Goal: Information Seeking & Learning: Check status

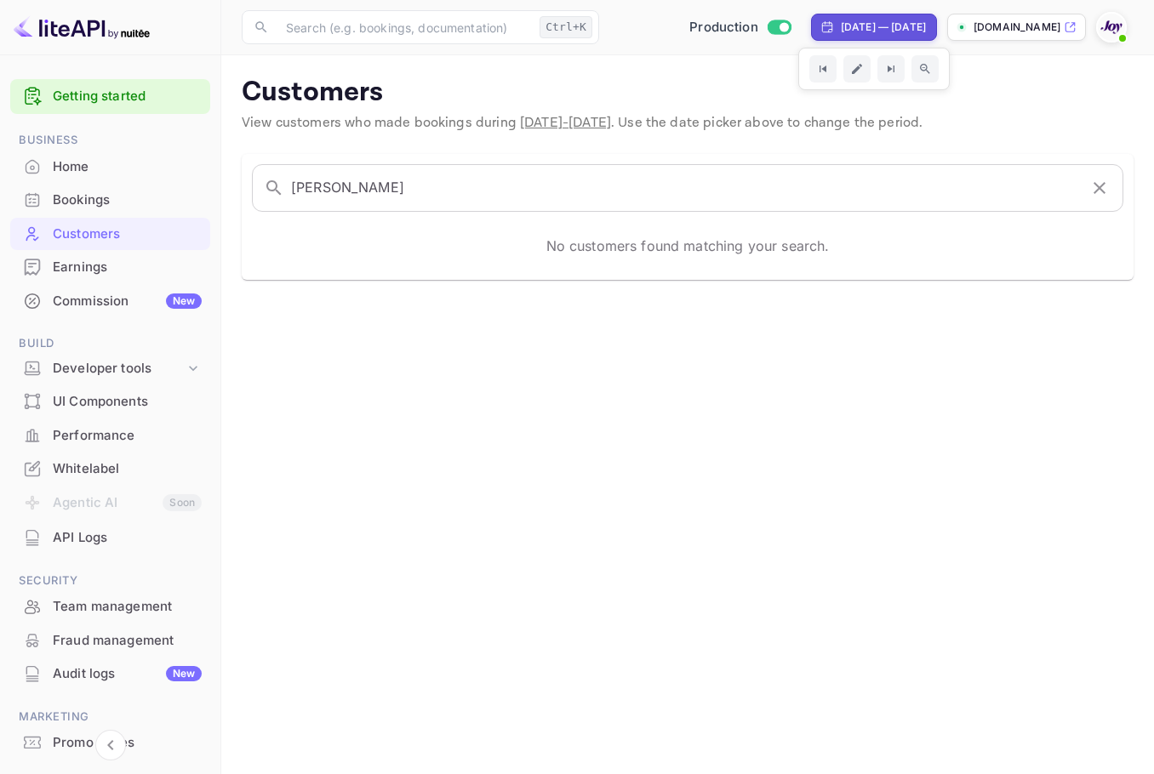
click at [877, 25] on div "Apr 5, 2025 — Oct 5, 2025" at bounding box center [883, 27] width 85 height 15
select select "3"
select select "2025"
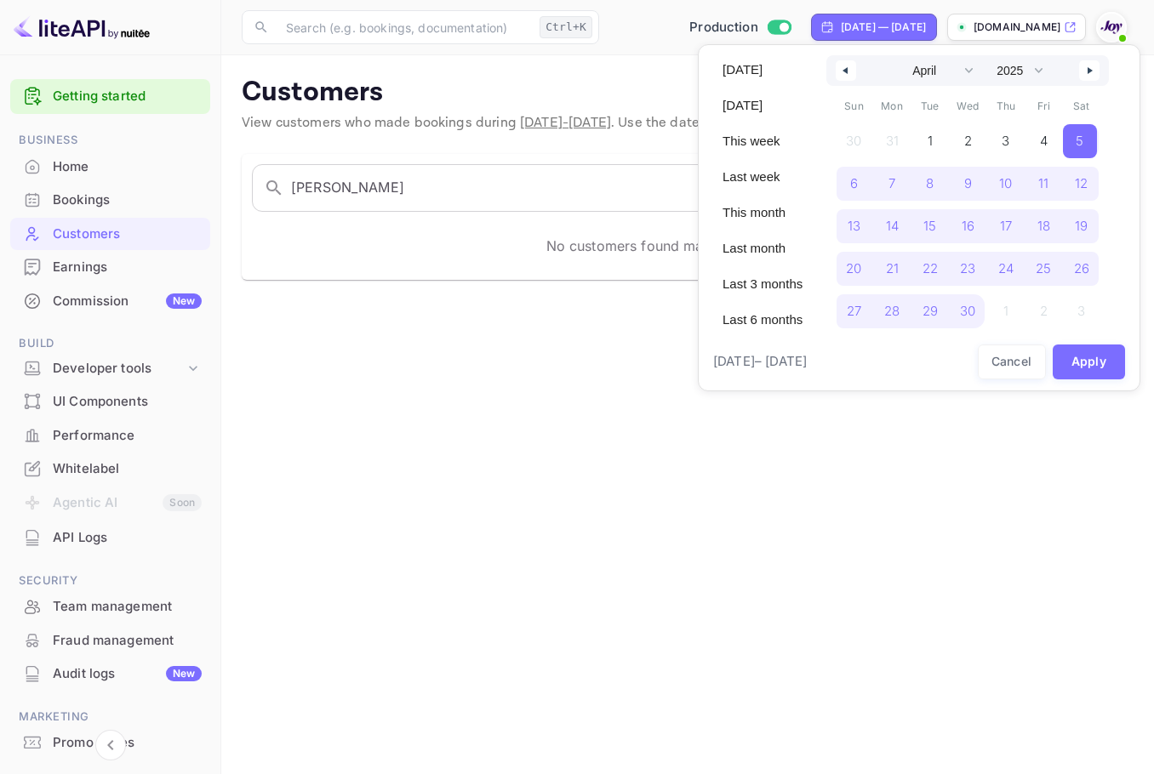
click at [774, 334] on div "Today Yesterday This week Last week This month Last month Last 3 months Last 6 …" at bounding box center [762, 198] width 100 height 286
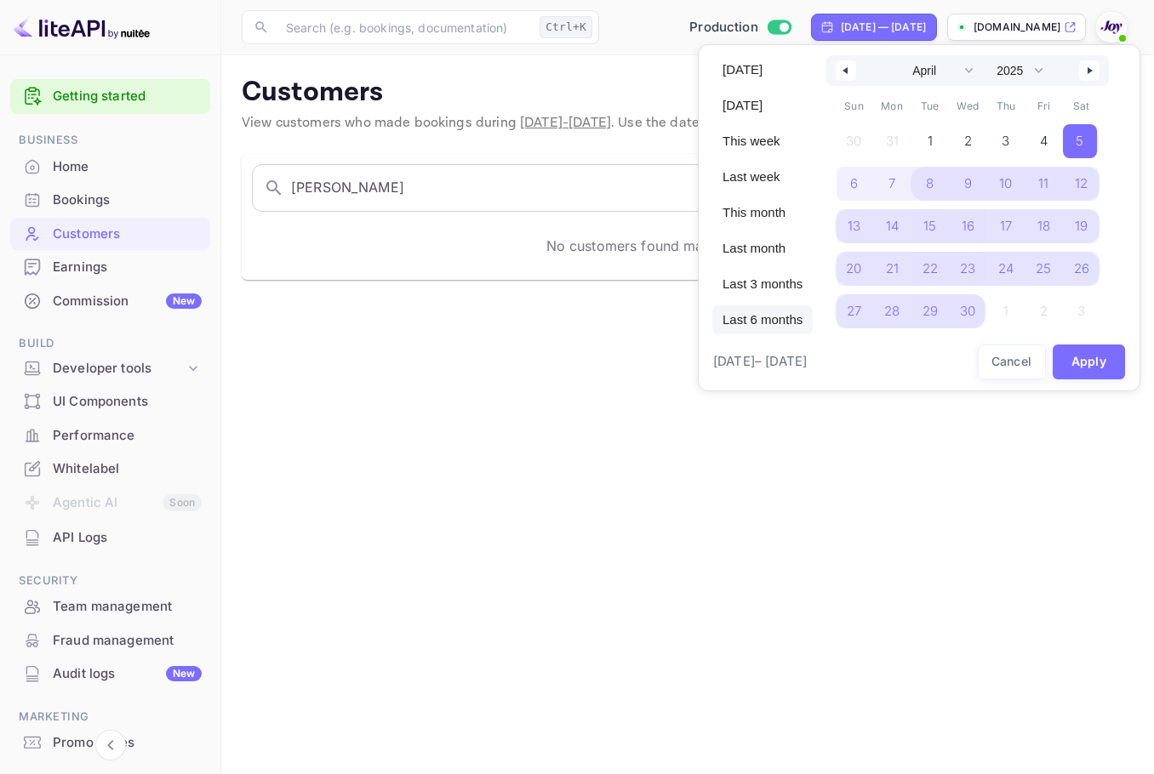
click at [773, 322] on span "Last 6 months" at bounding box center [762, 319] width 100 height 29
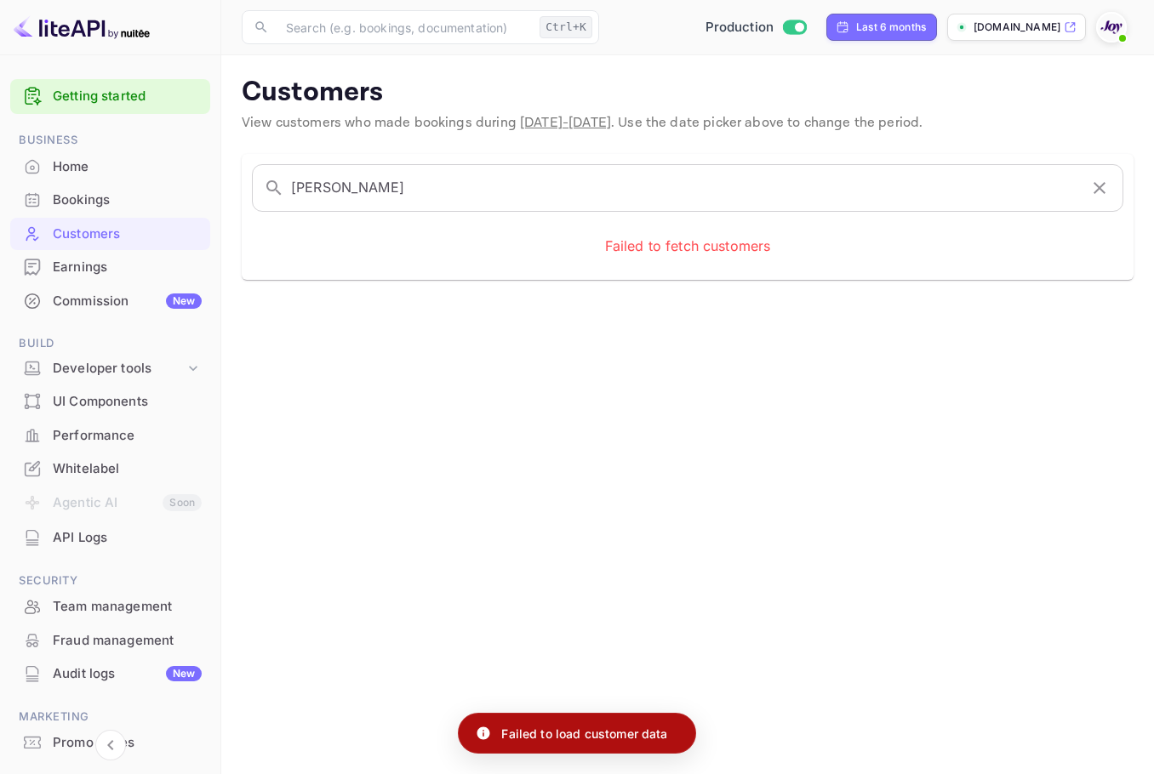
click at [94, 207] on div "Bookings" at bounding box center [127, 201] width 149 height 20
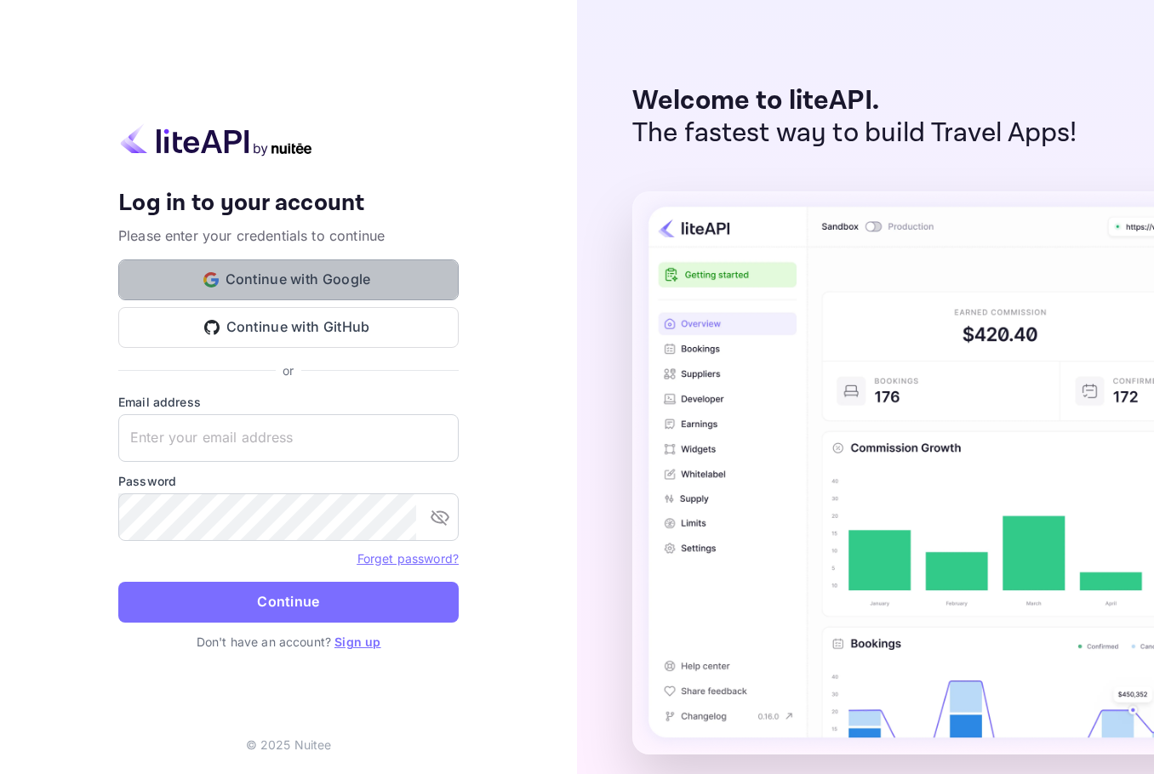
click at [346, 291] on button "Continue with Google" at bounding box center [288, 280] width 340 height 41
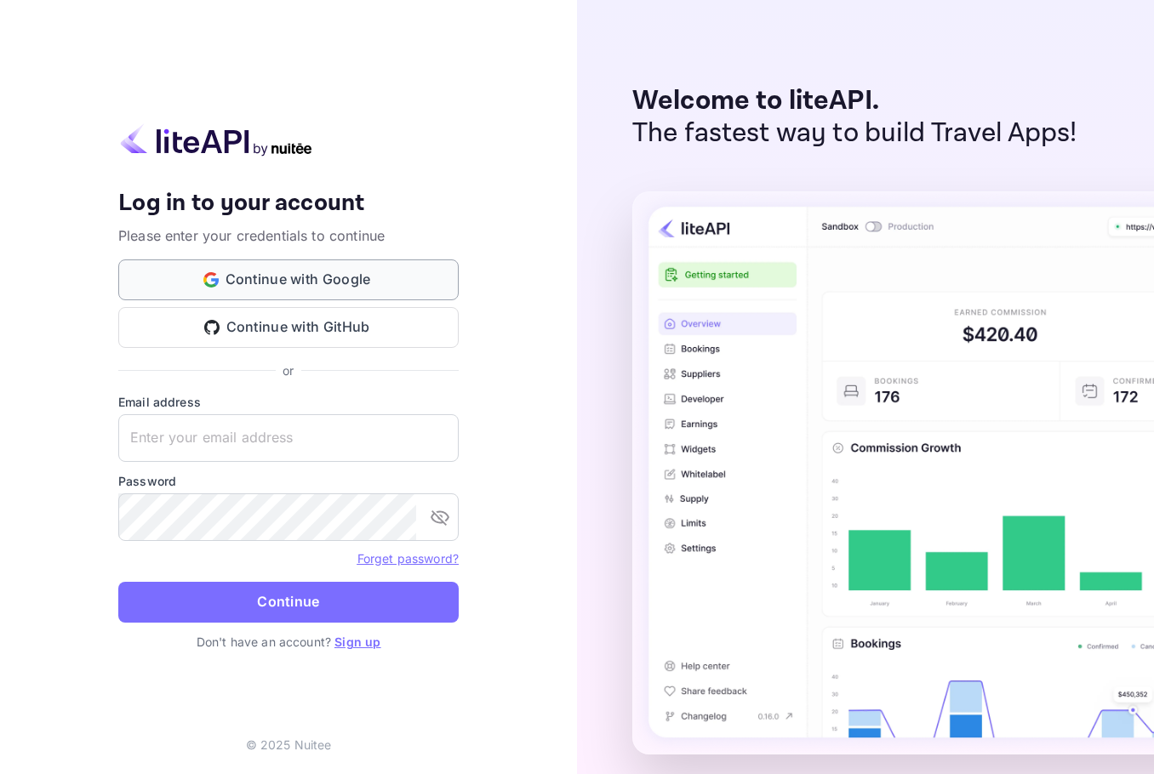
click at [346, 291] on button "Continue with Google" at bounding box center [288, 280] width 340 height 41
click at [242, 445] on input "text" at bounding box center [288, 438] width 340 height 48
paste input "[EMAIL_ADDRESS][DOMAIN_NAME]"
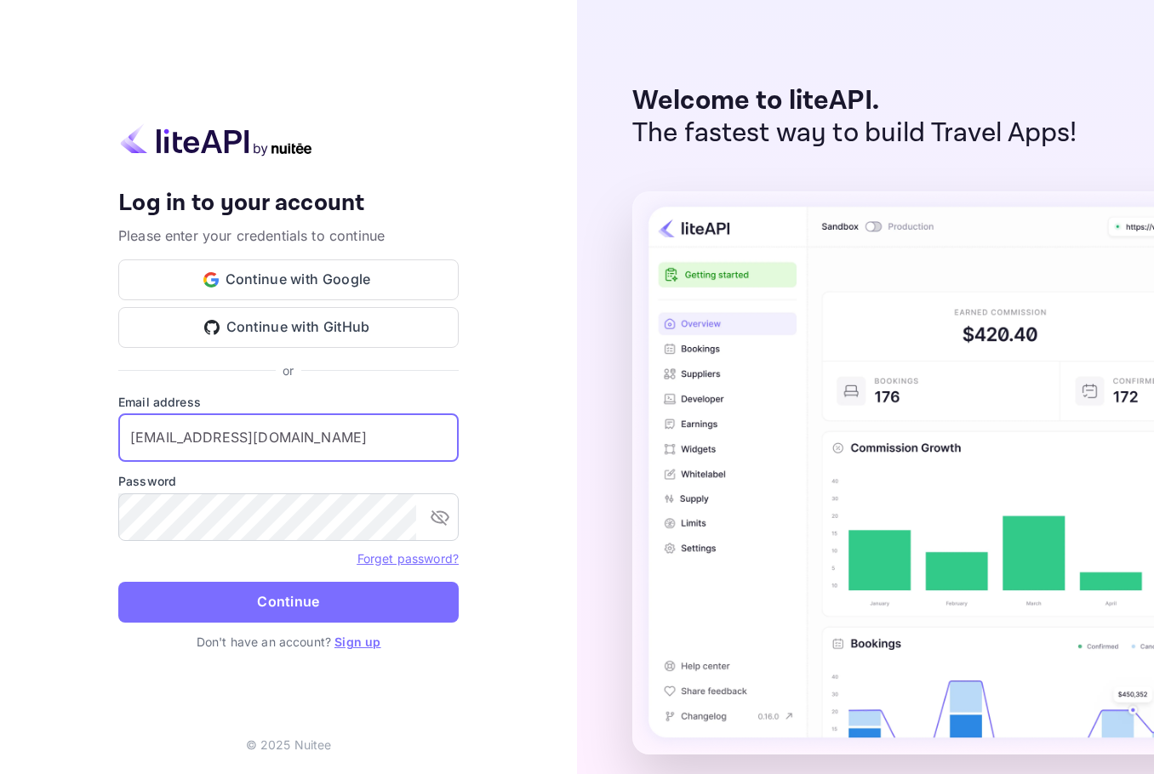
type input "[EMAIL_ADDRESS][DOMAIN_NAME]"
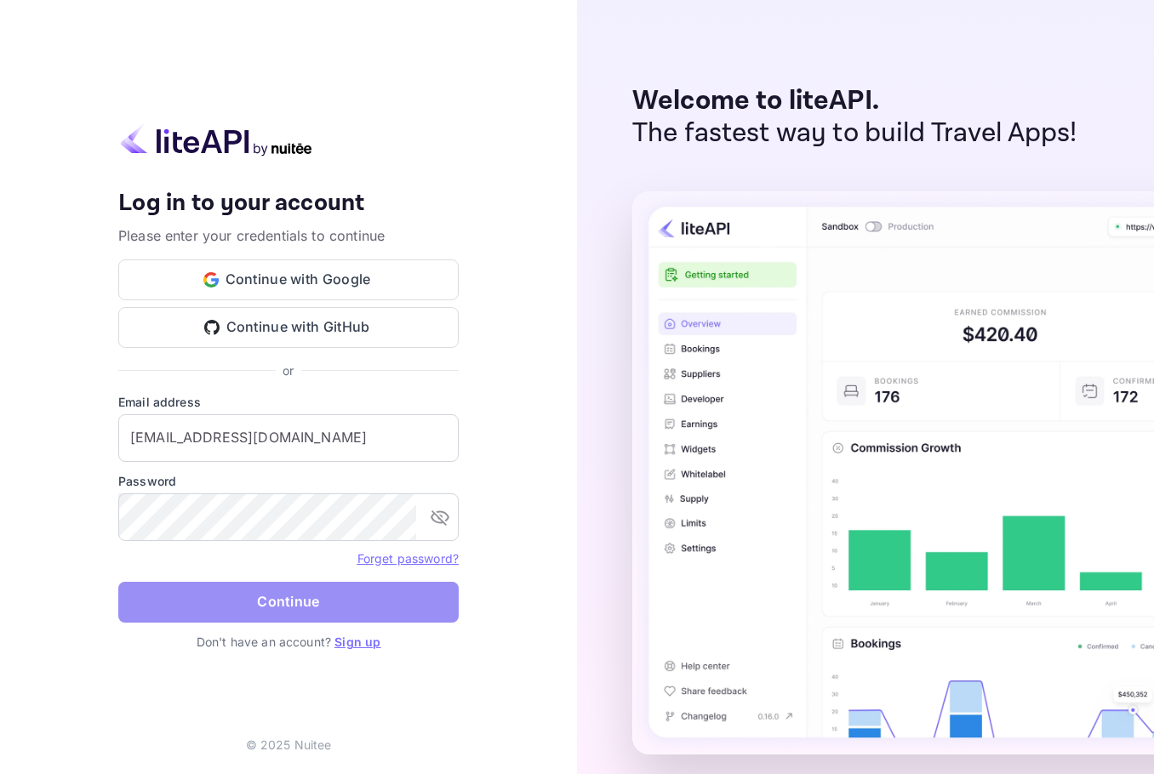
click at [271, 610] on button "Continue" at bounding box center [288, 602] width 340 height 41
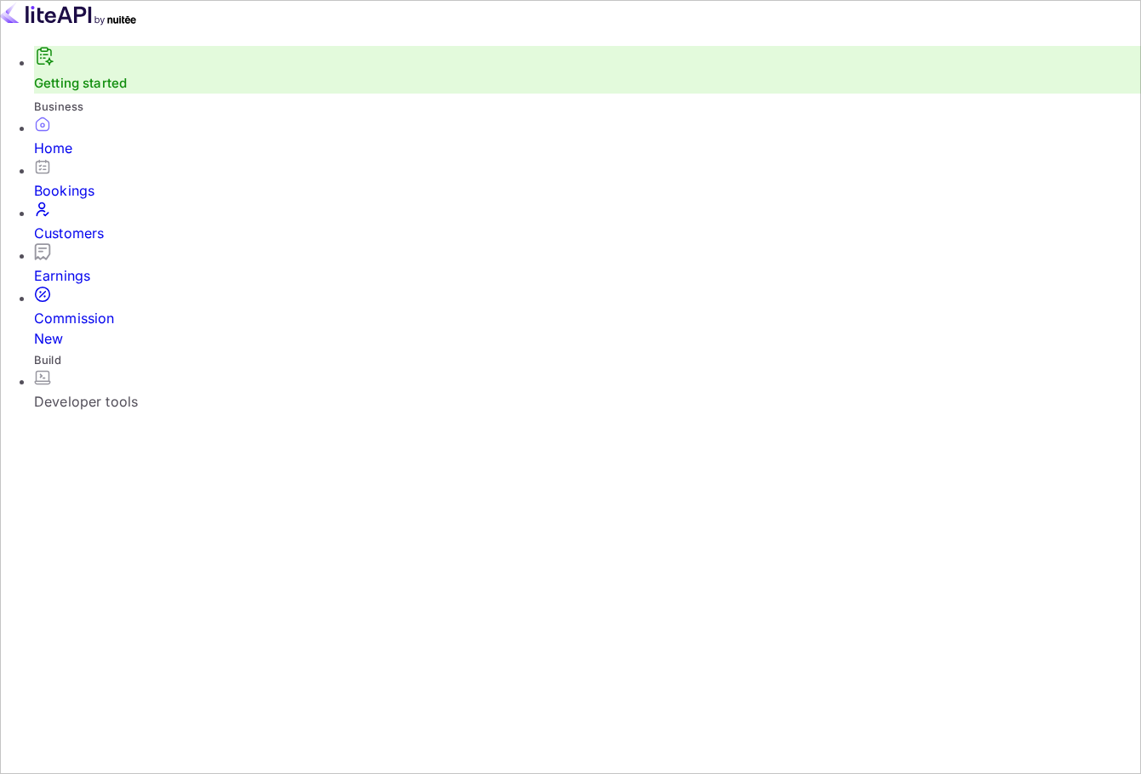
scroll to position [264, 269]
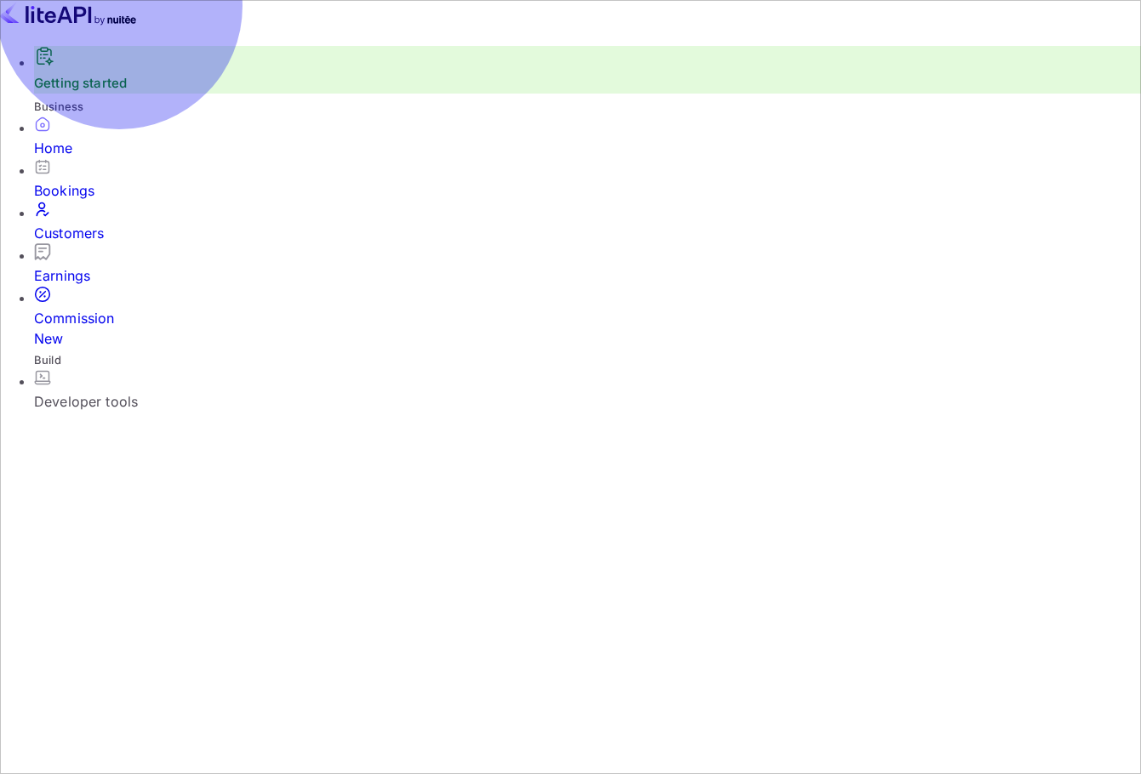
click at [129, 223] on div "Customers" at bounding box center [587, 222] width 1107 height 43
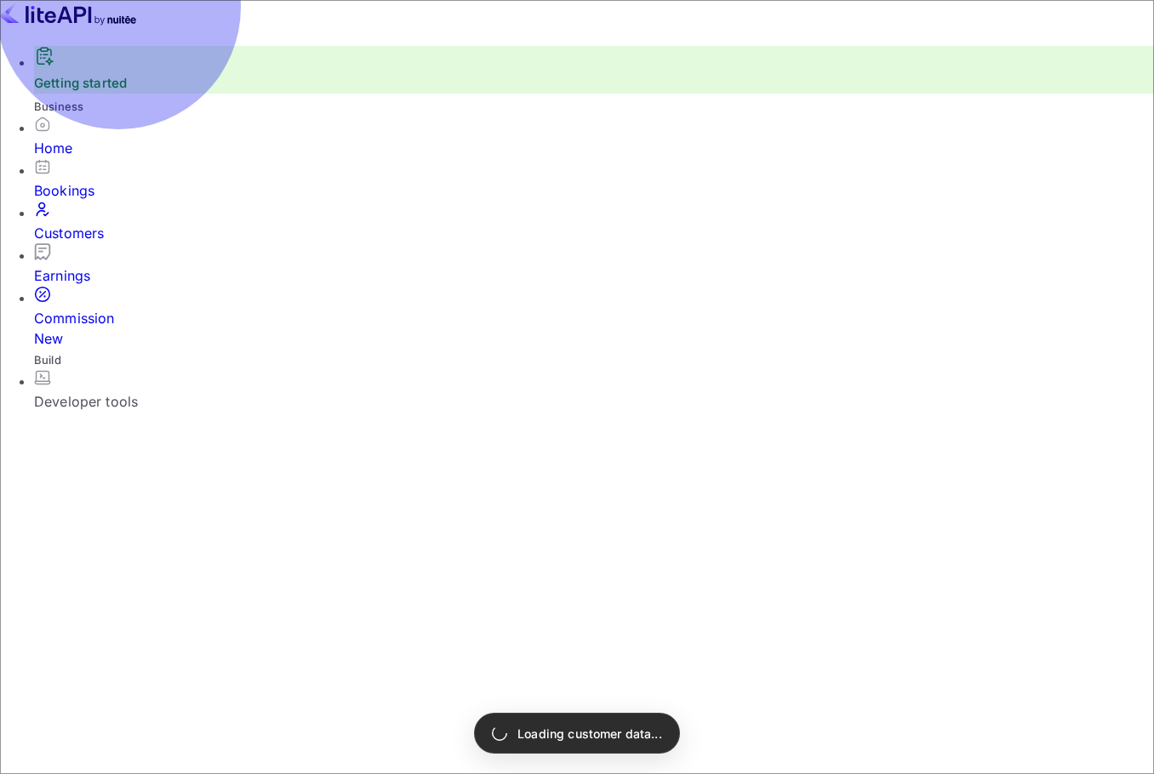
click at [128, 191] on div "Bookings" at bounding box center [594, 190] width 1120 height 20
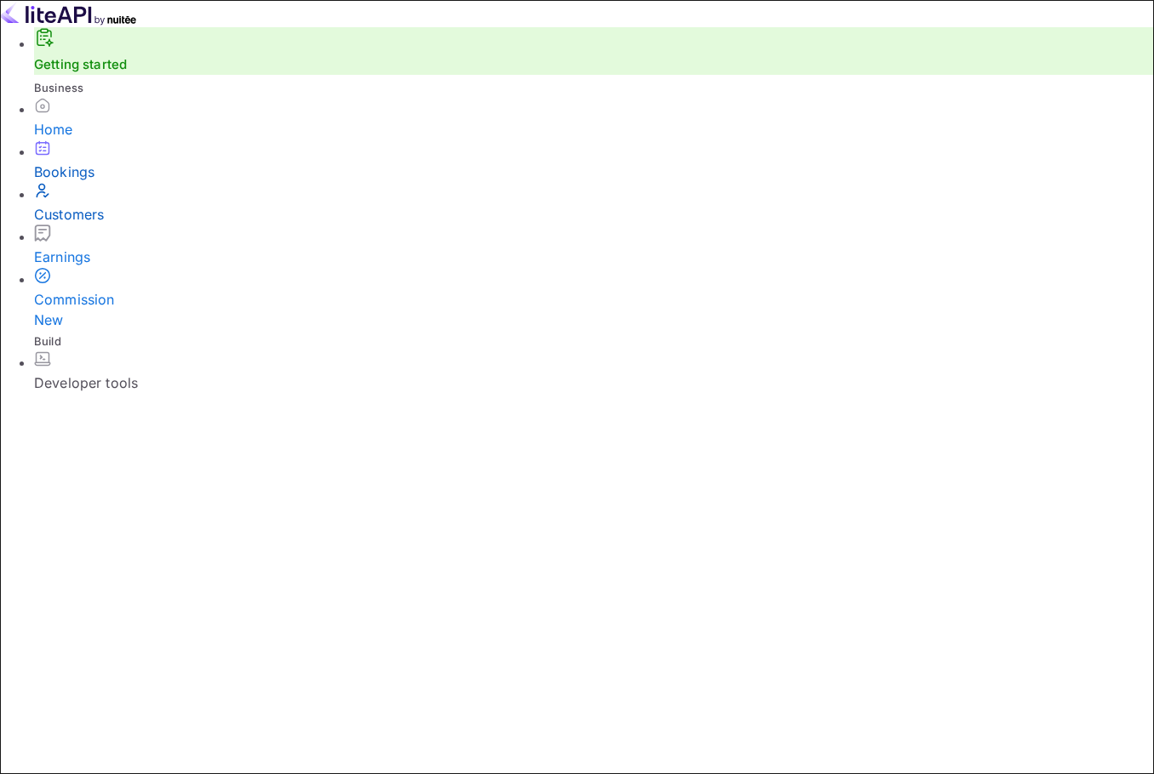
paste input "8378840"
type input "8378840"
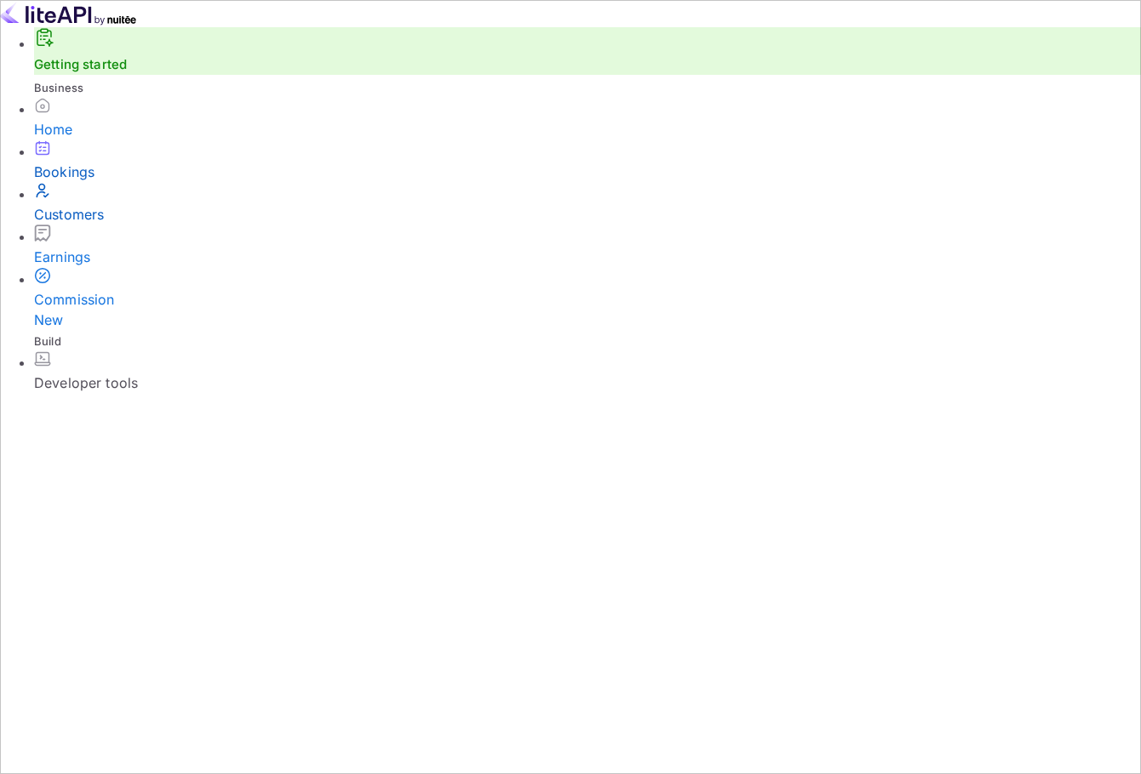
click at [85, 225] on div "Customers" at bounding box center [587, 214] width 1107 height 20
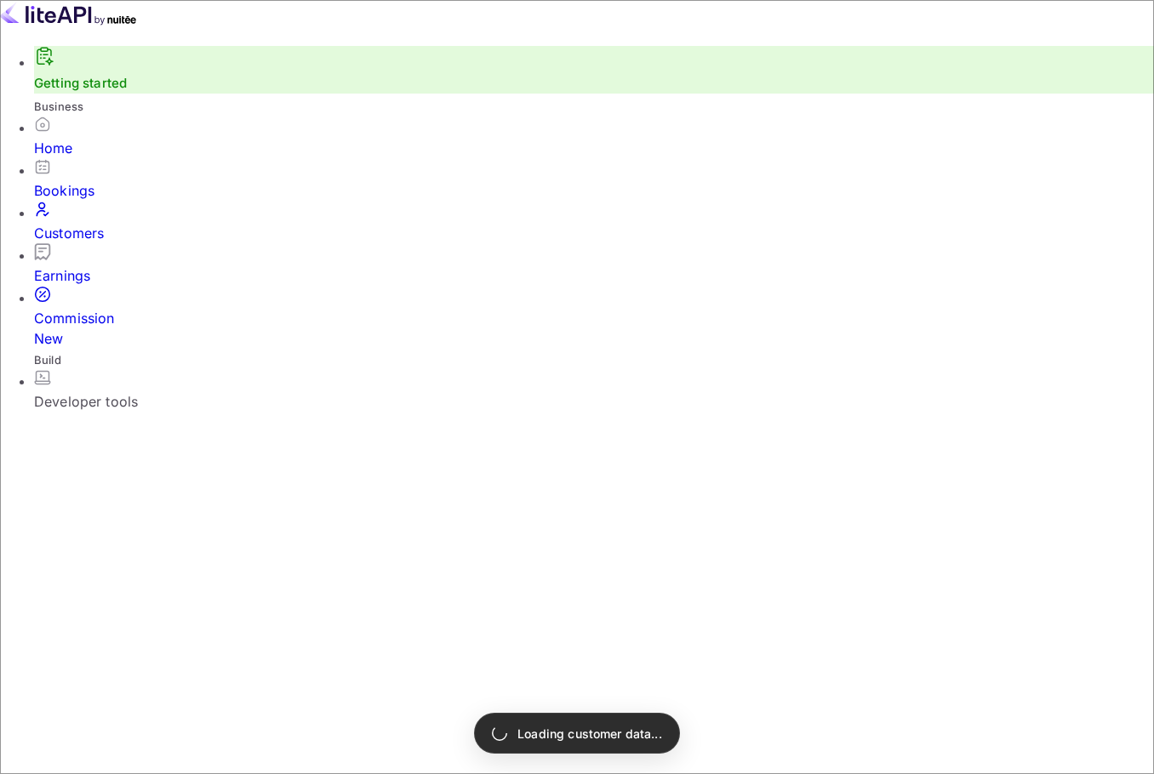
paste input "[PERSON_NAME]"
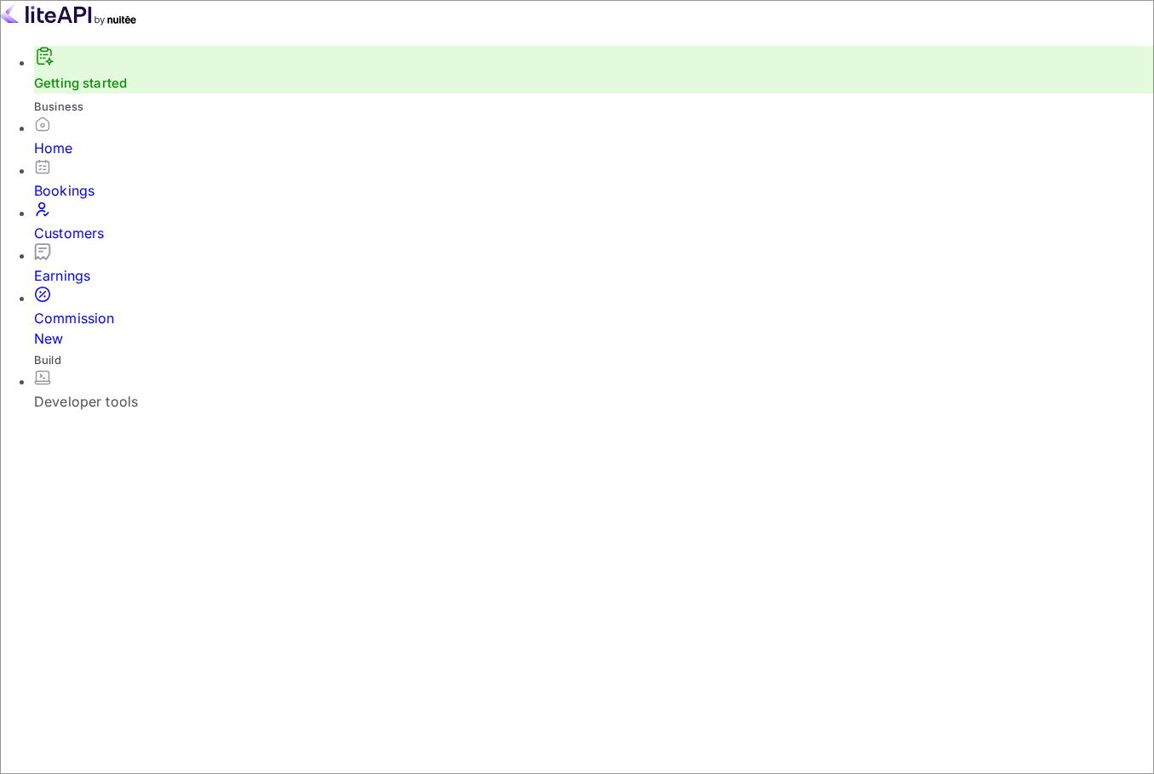
type input "[PERSON_NAME]"
select select "8"
select select "2025"
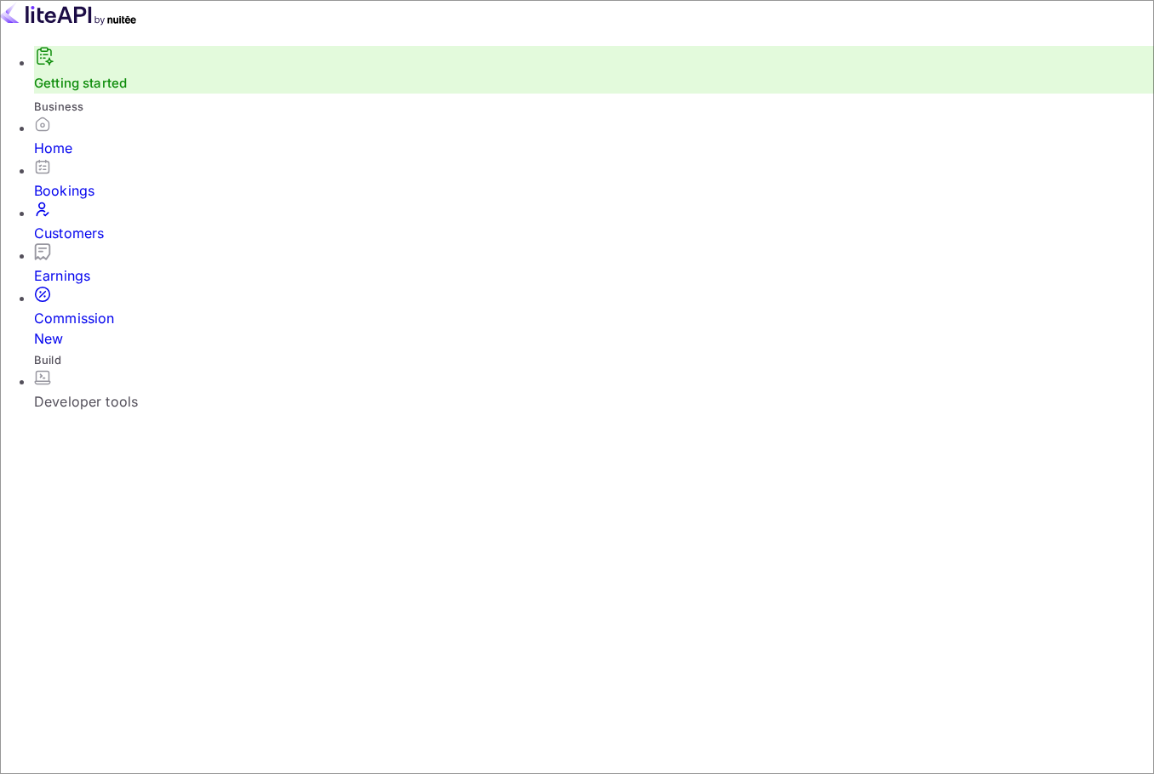
copy p "F59F4tVc7"
drag, startPoint x: 88, startPoint y: 437, endPoint x: 160, endPoint y: 442, distance: 71.6
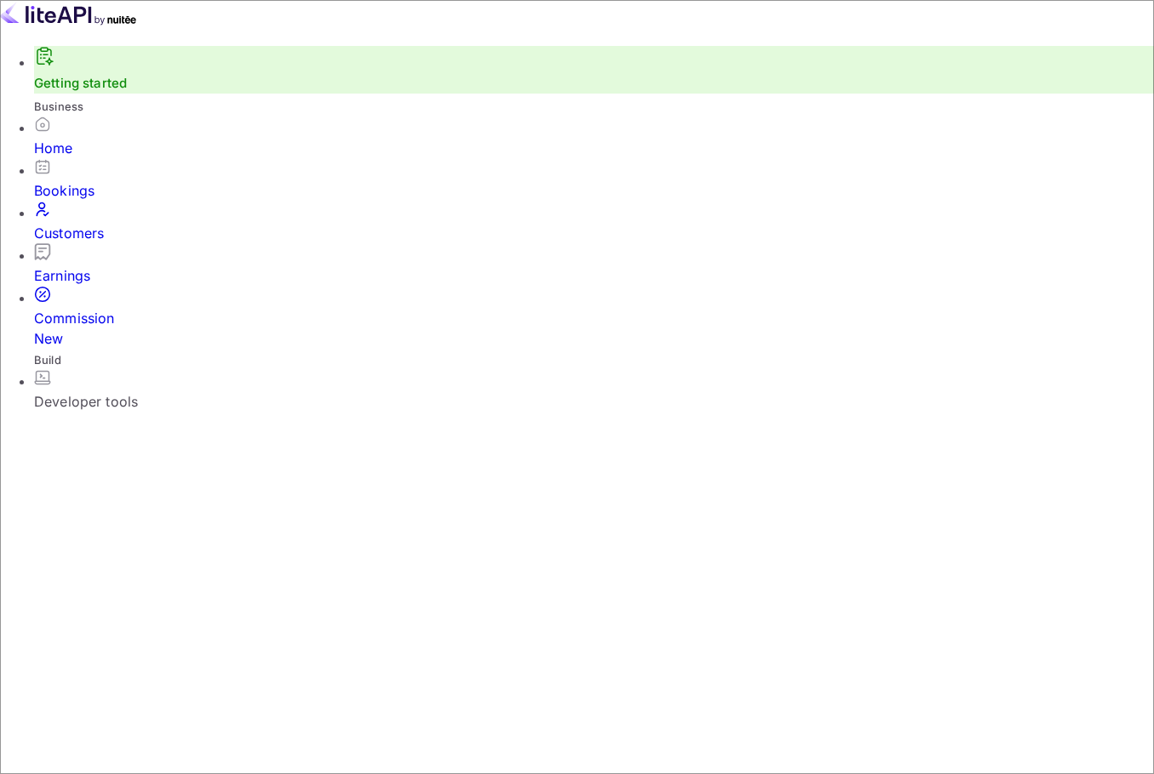
click at [102, 158] on div "Home" at bounding box center [594, 148] width 1120 height 20
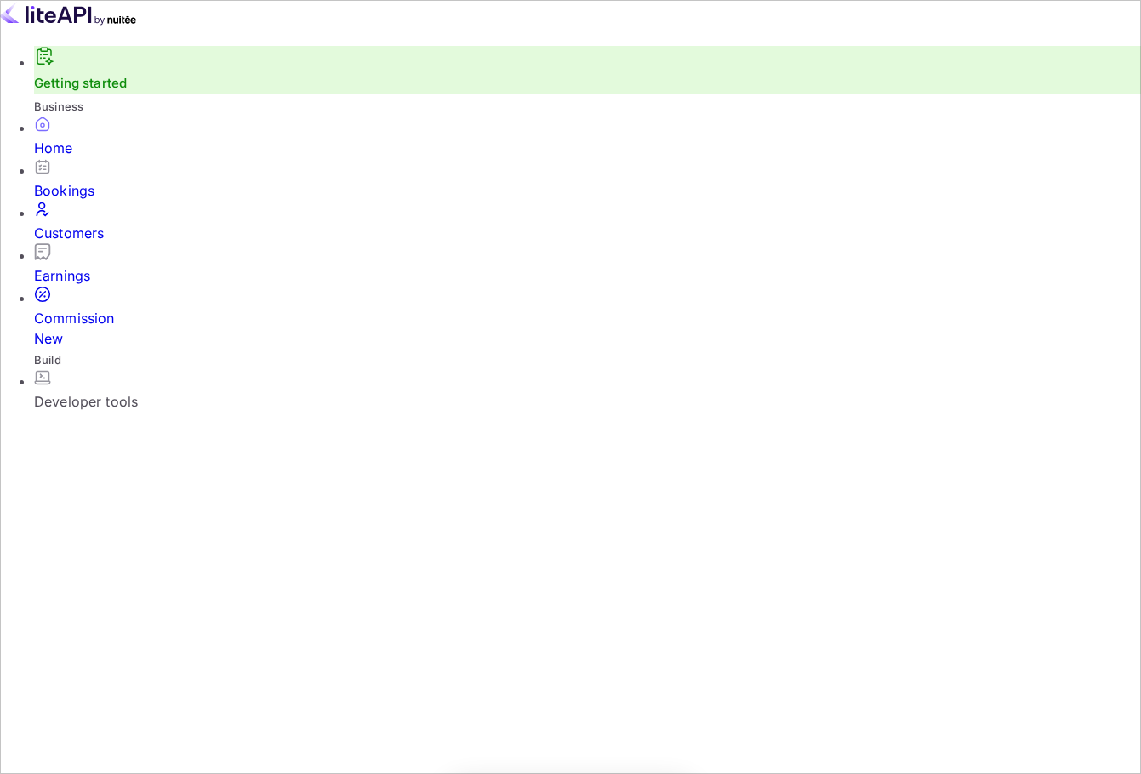
scroll to position [264, 269]
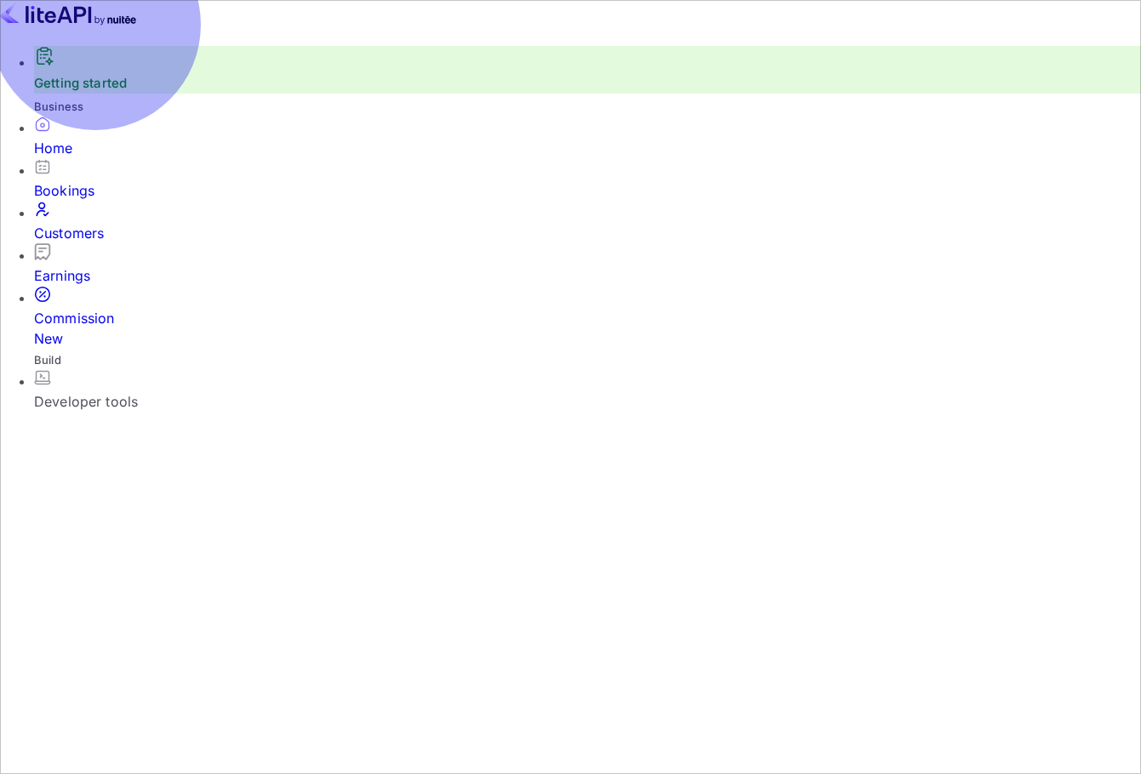
click at [106, 242] on div "Customers" at bounding box center [587, 233] width 1107 height 20
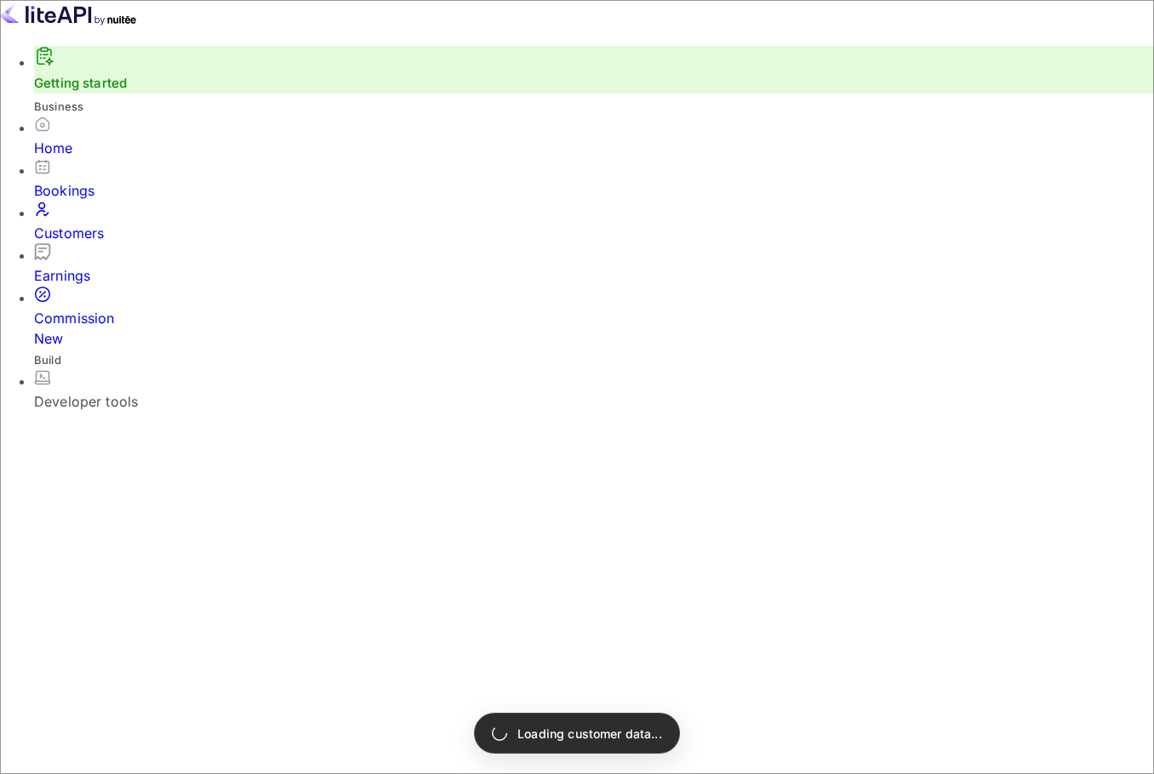
click at [104, 158] on div "Home" at bounding box center [594, 137] width 1120 height 43
click at [123, 153] on div "Home" at bounding box center [594, 137] width 1120 height 43
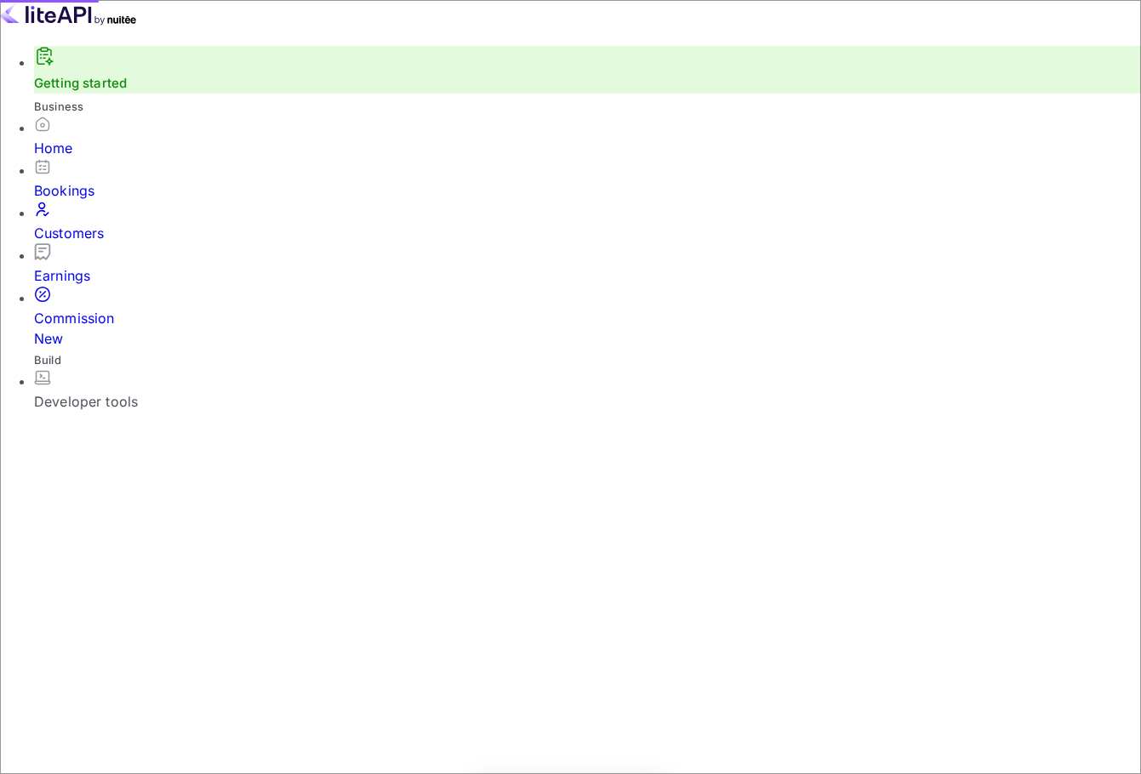
click at [66, 195] on div "Bookings" at bounding box center [587, 190] width 1107 height 20
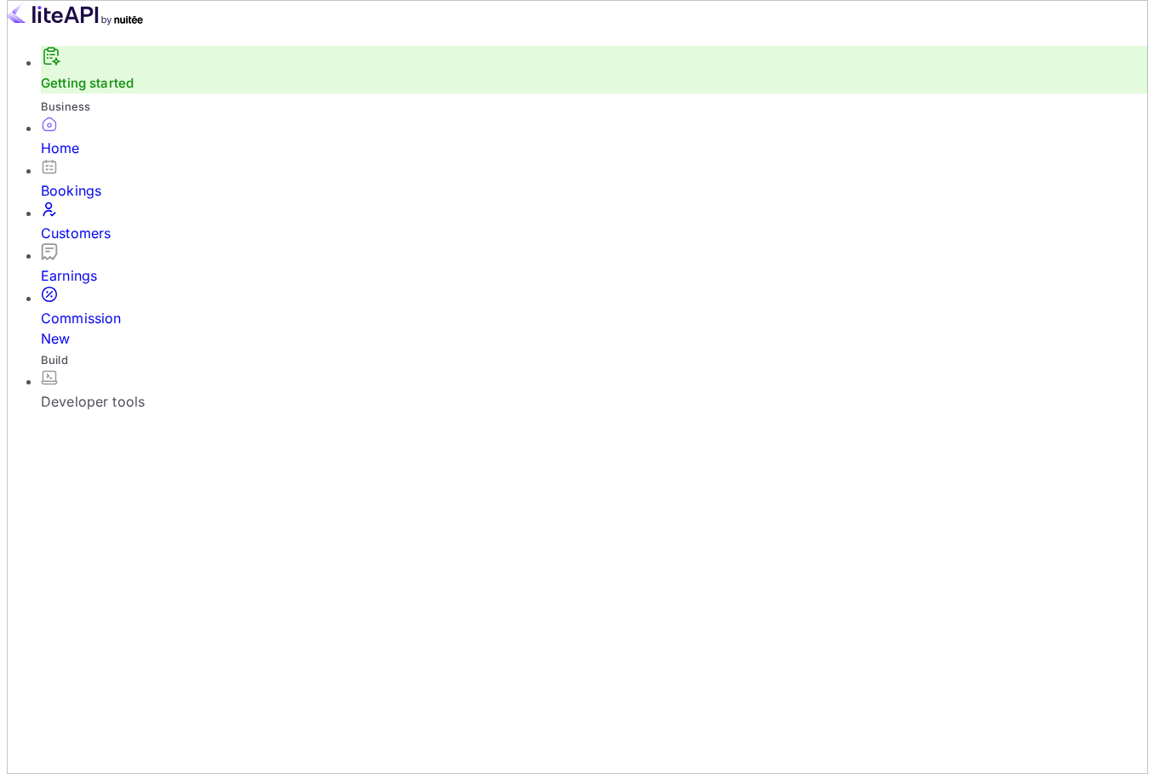
scroll to position [264, 269]
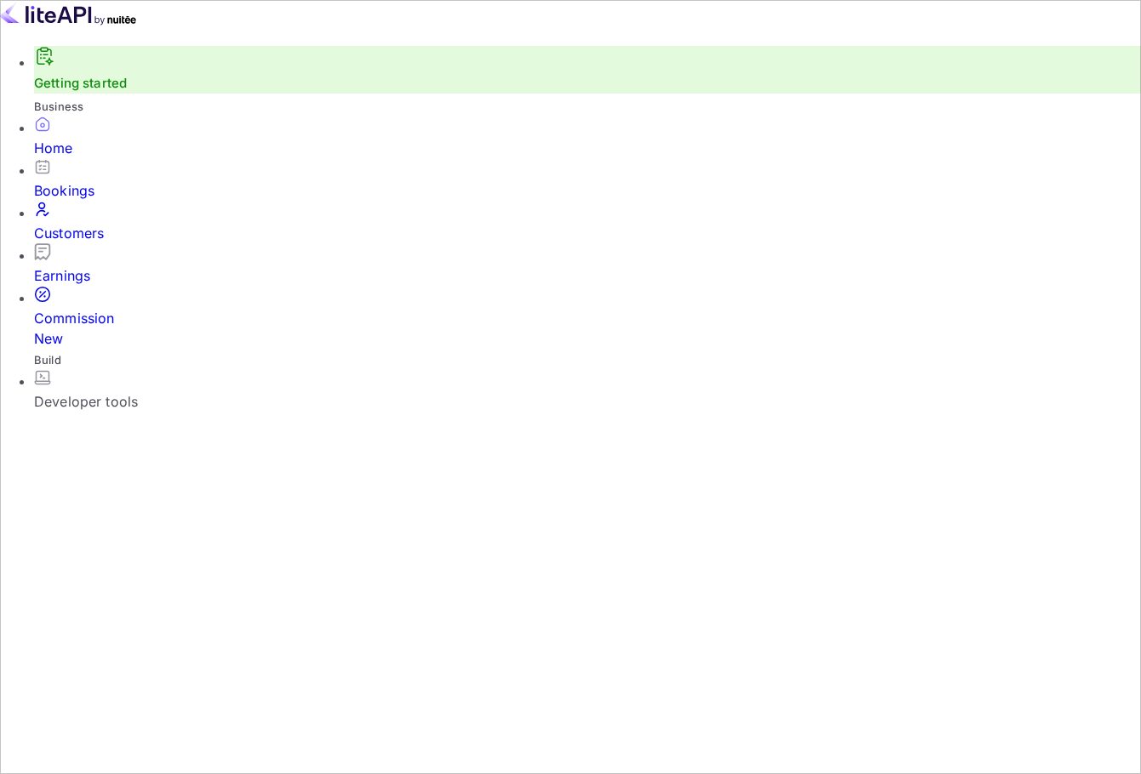
click at [88, 201] on div "Bookings" at bounding box center [587, 179] width 1107 height 43
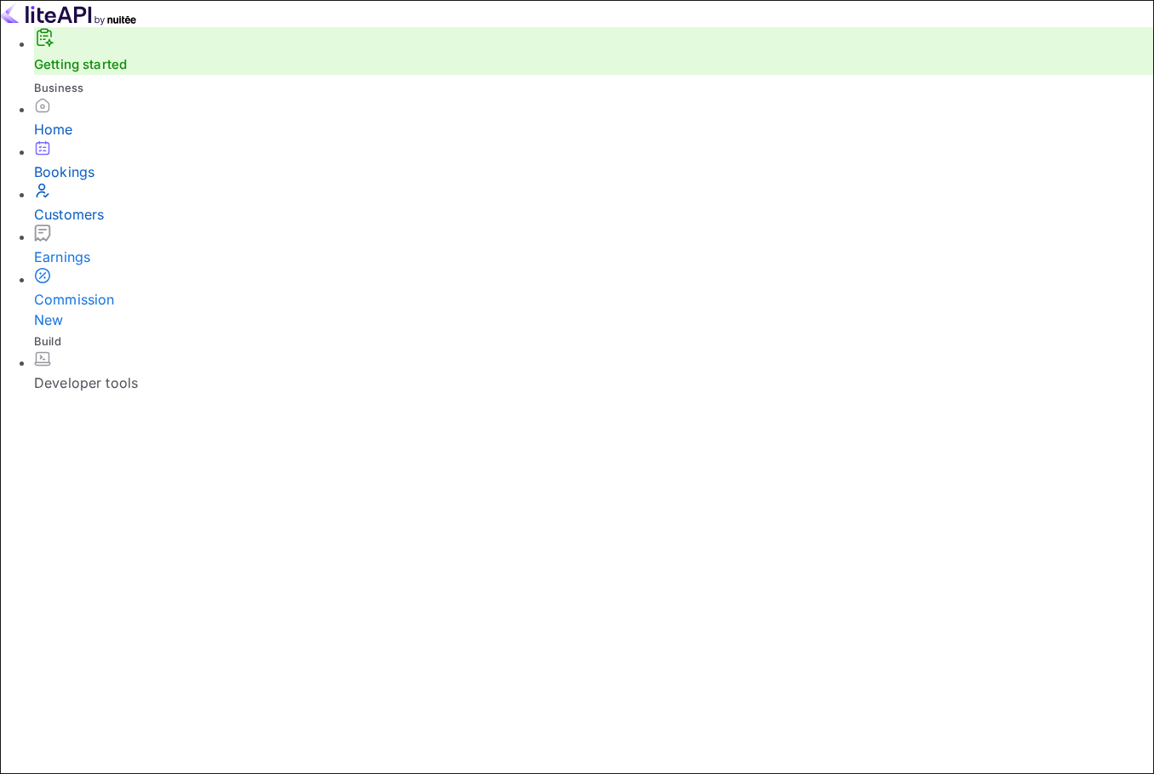
paste input "and for providing the details about your booking. I completely understand how i…"
type input "and for providing the details about your booking. I completely understand how i…"
paste input "and for providing the details about your booking. I completely understand how i…"
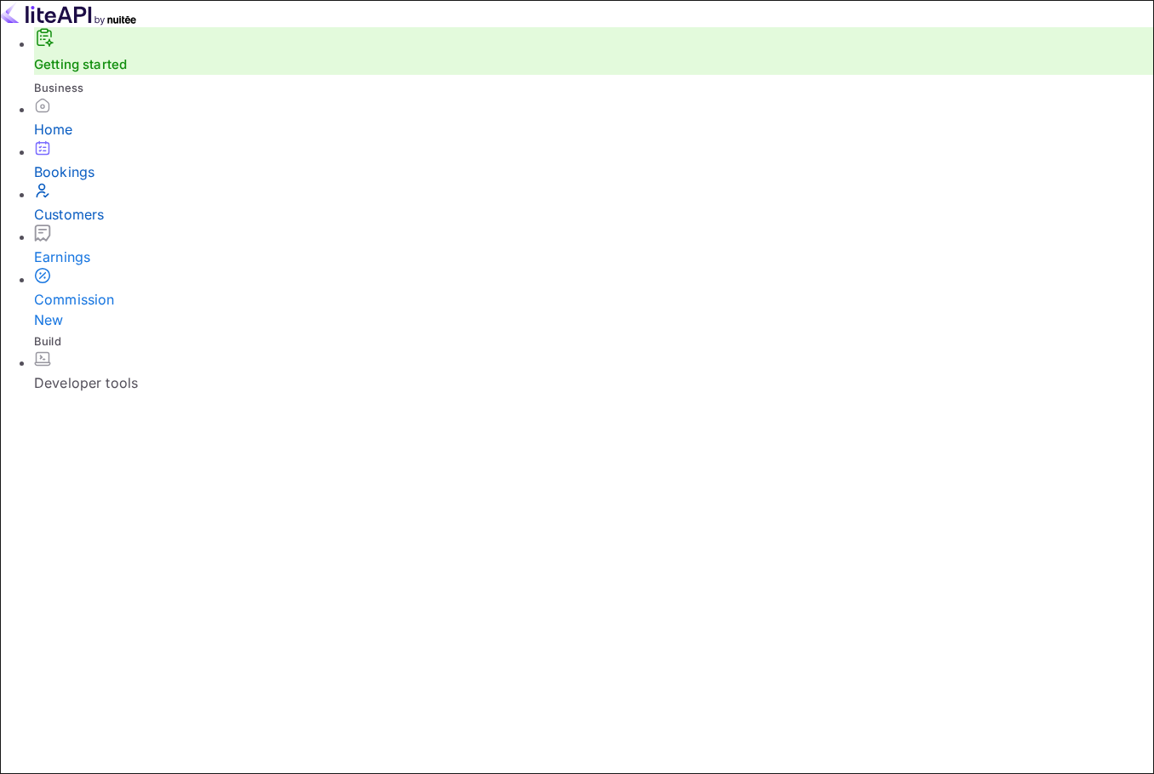
type input "and for providing the details about your booking. I completely understand how i…"
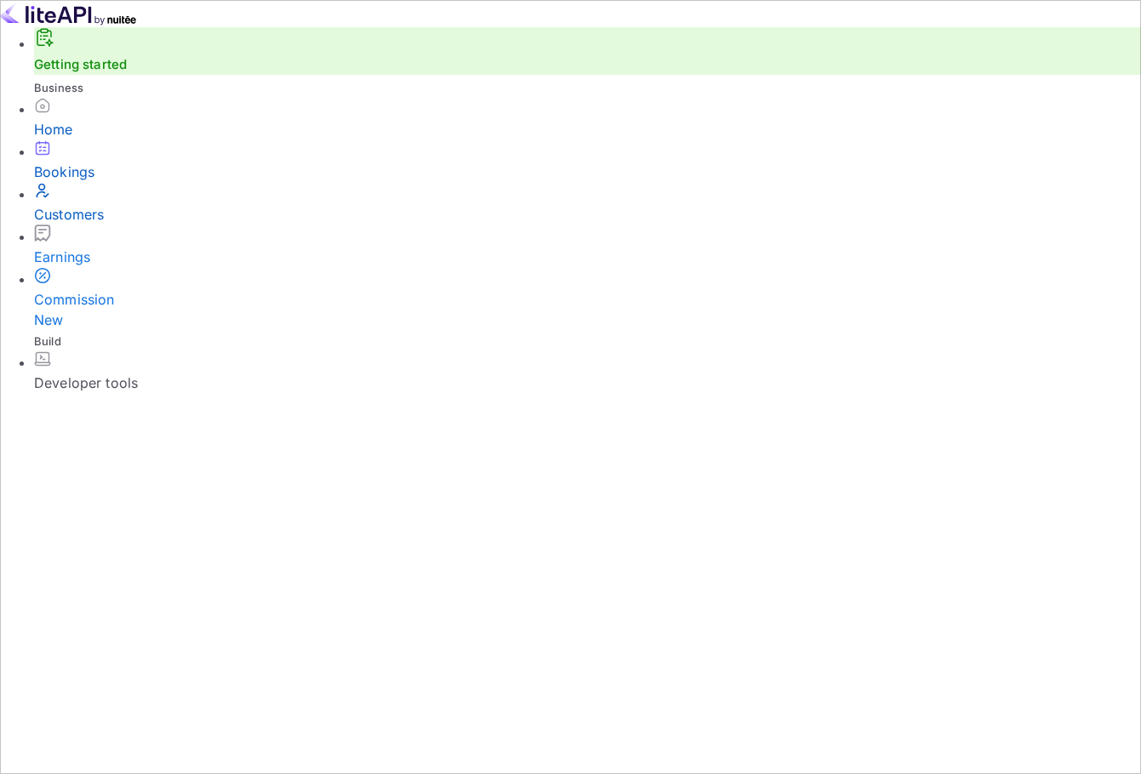
click at [77, 225] on div "Customers" at bounding box center [587, 203] width 1107 height 43
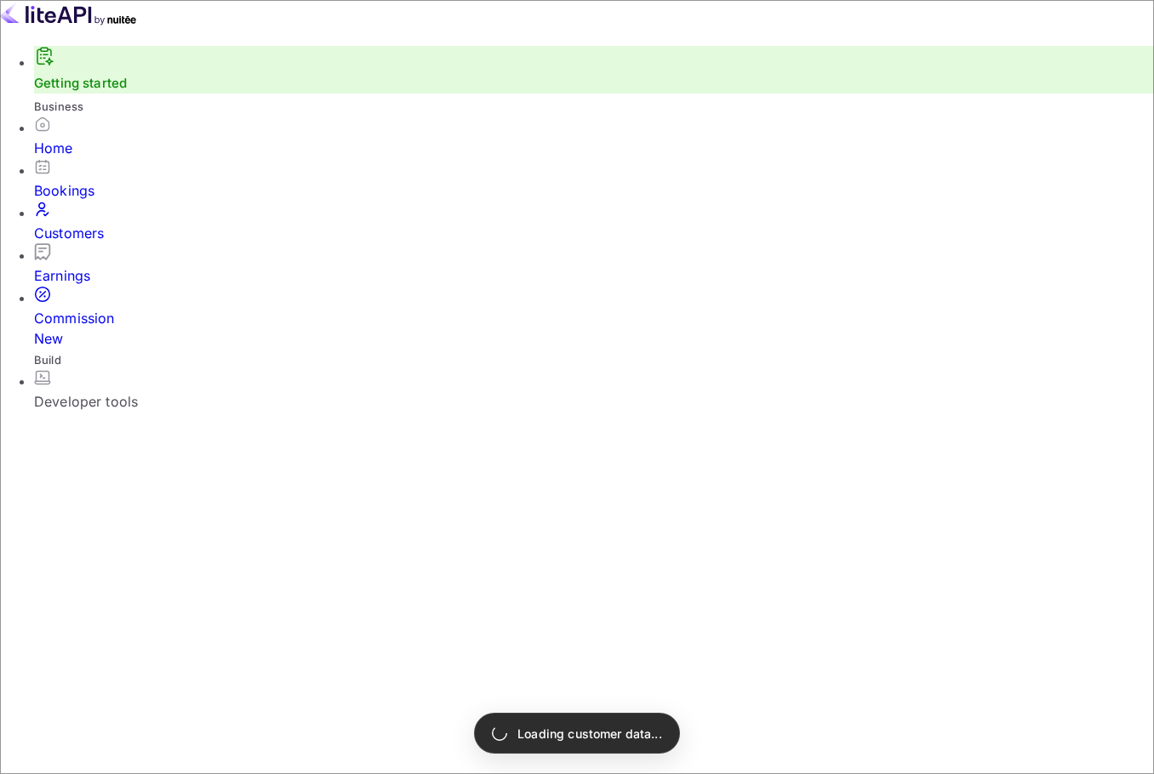
paste input "[PERSON_NAME]"
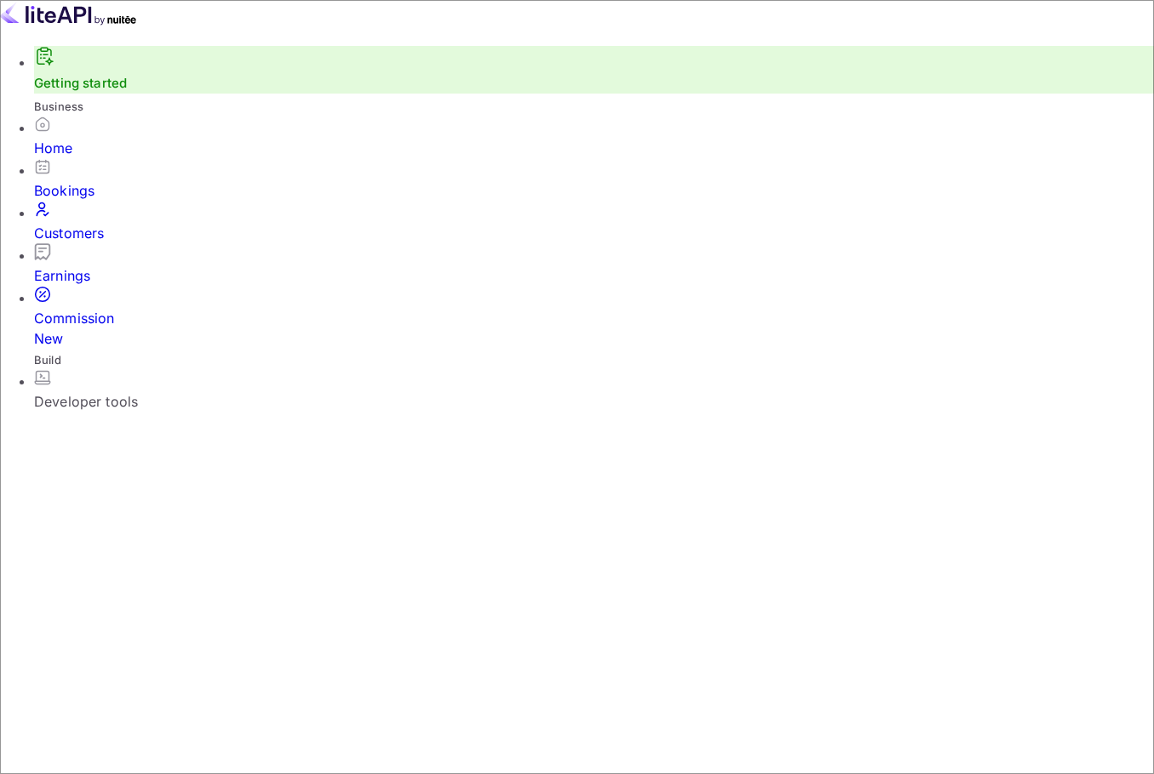
type input "[PERSON_NAME]"
copy p "F59F4tVc7"
drag, startPoint x: 168, startPoint y: 445, endPoint x: 94, endPoint y: 449, distance: 73.3
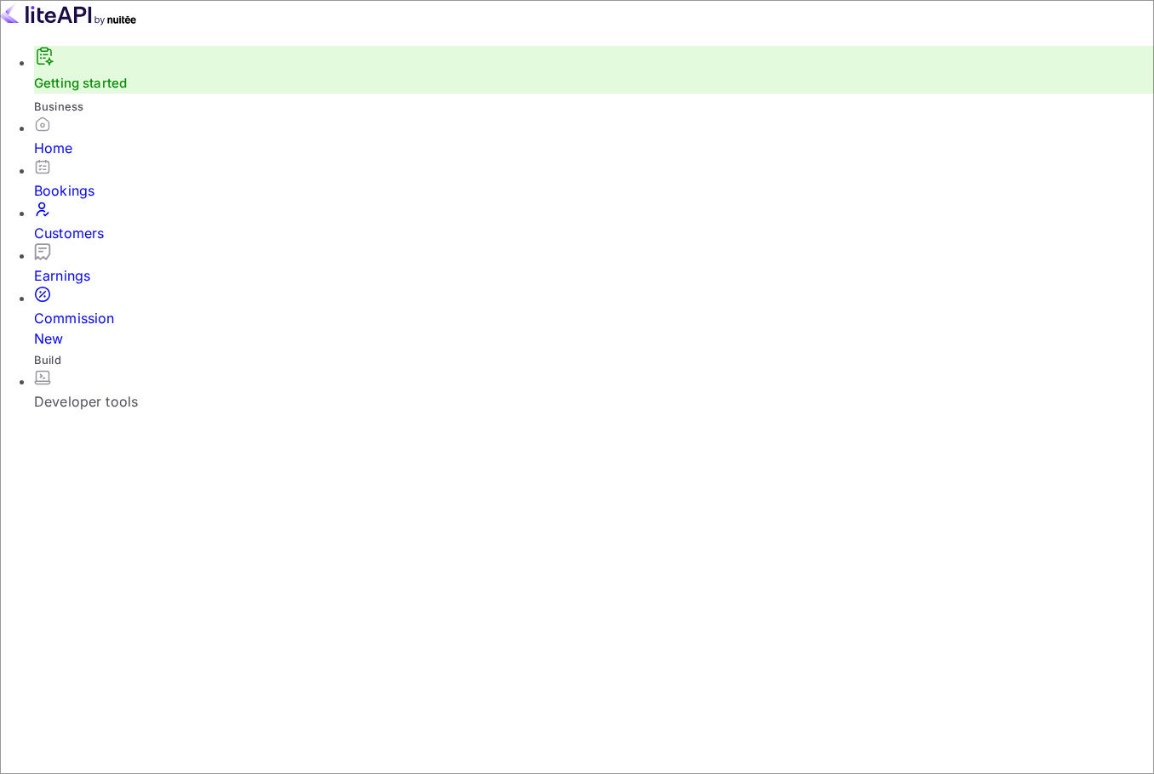
click at [67, 158] on div "Home" at bounding box center [594, 148] width 1120 height 20
click at [114, 158] on div "Home" at bounding box center [594, 148] width 1120 height 20
click at [136, 223] on div "Customers" at bounding box center [594, 233] width 1120 height 20
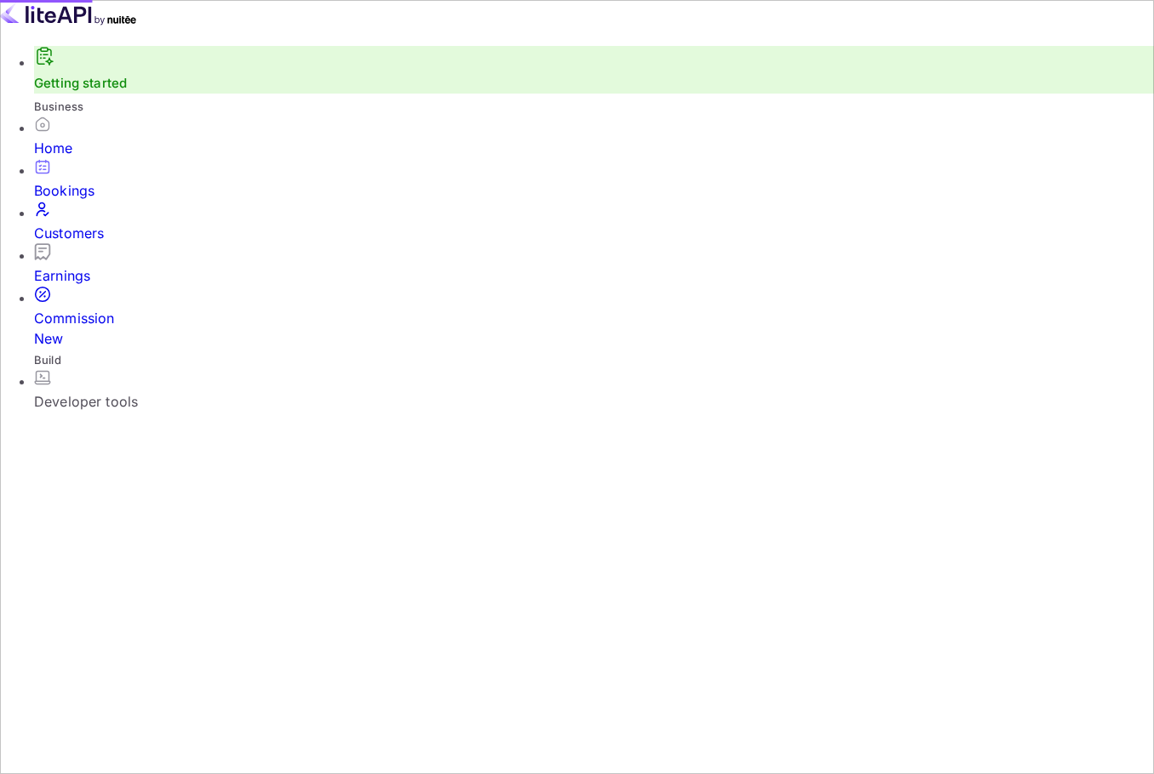
click at [174, 243] on li "Earnings" at bounding box center [594, 264] width 1120 height 43
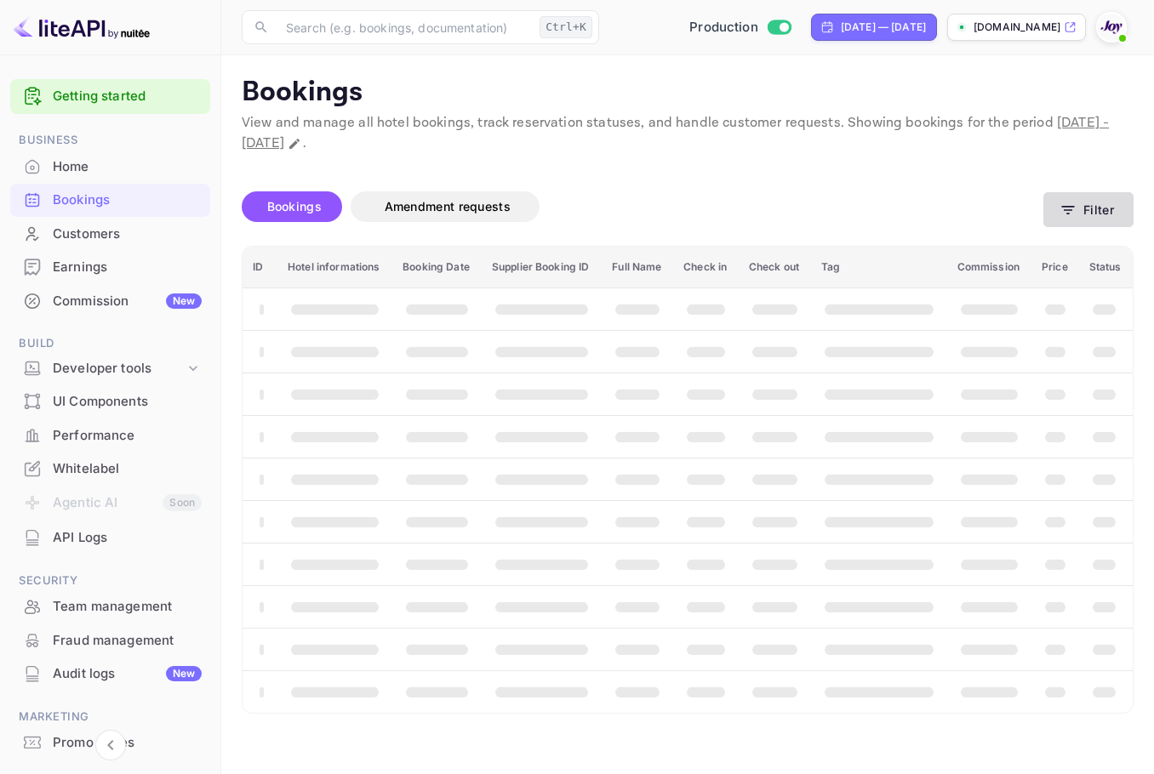
click at [1054, 220] on button "Filter" at bounding box center [1088, 209] width 90 height 35
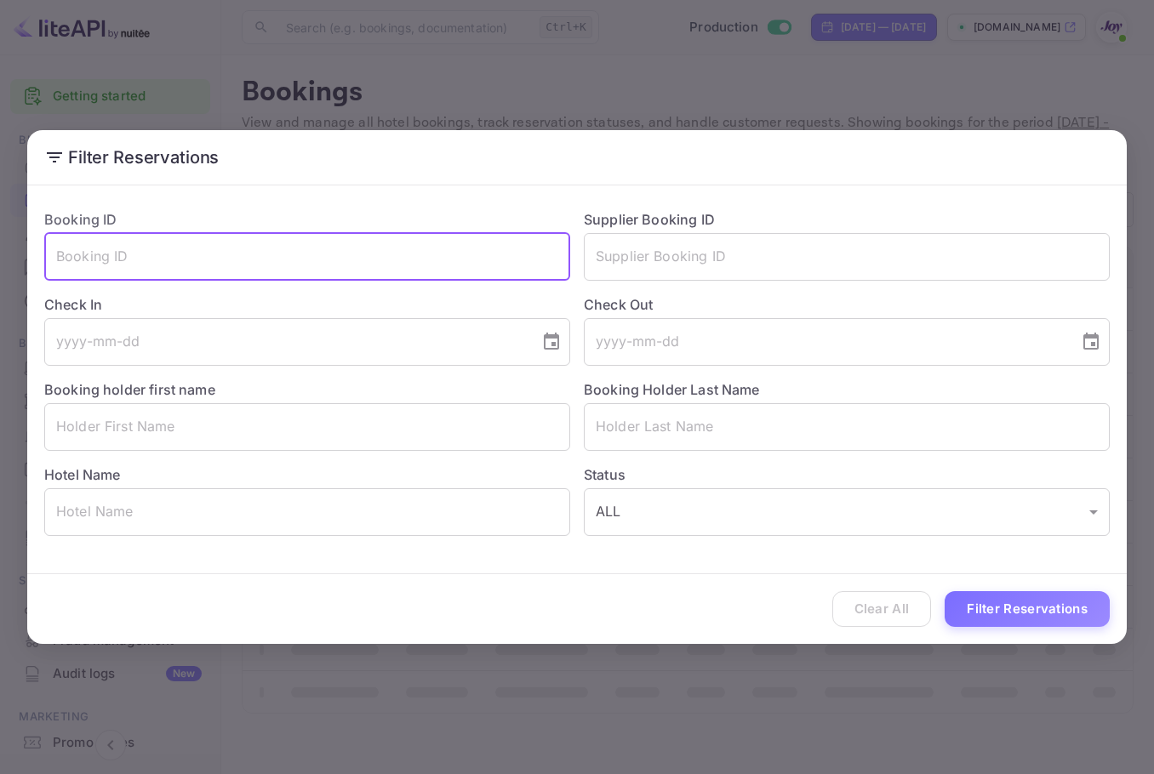
click at [288, 251] on input "text" at bounding box center [307, 257] width 526 height 48
paste input "F59F4tVc7"
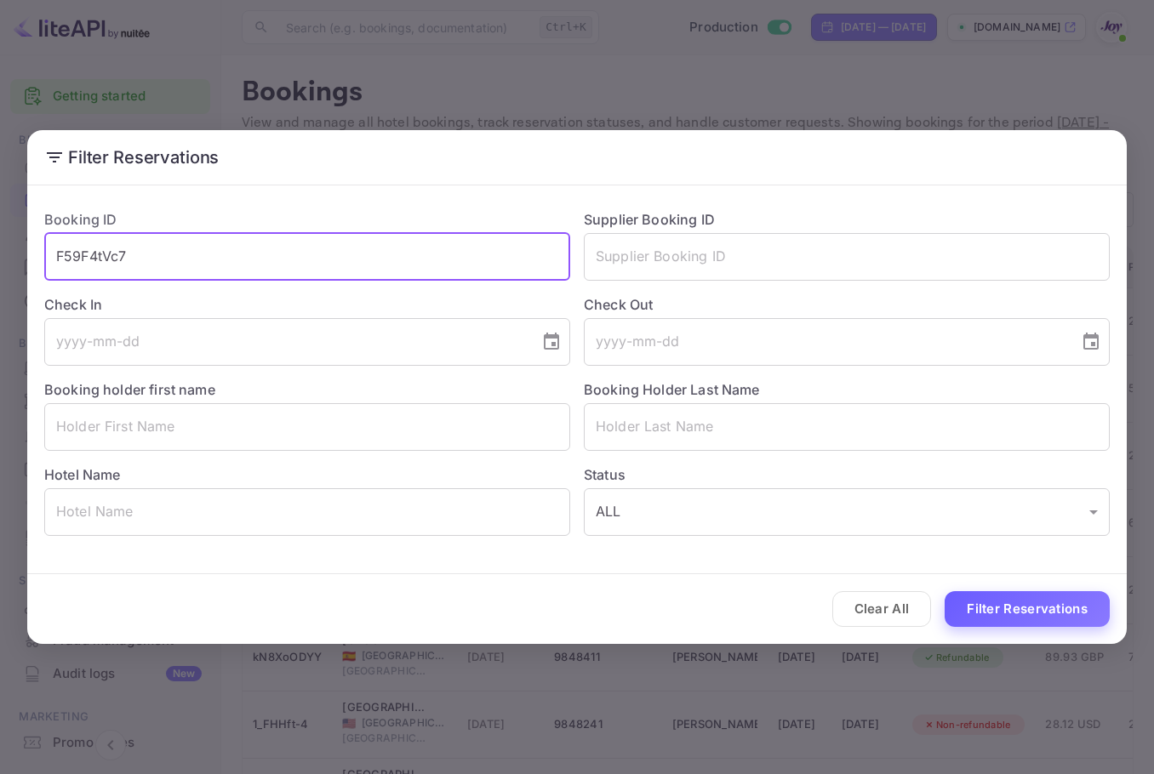
type input "F59F4tVc7"
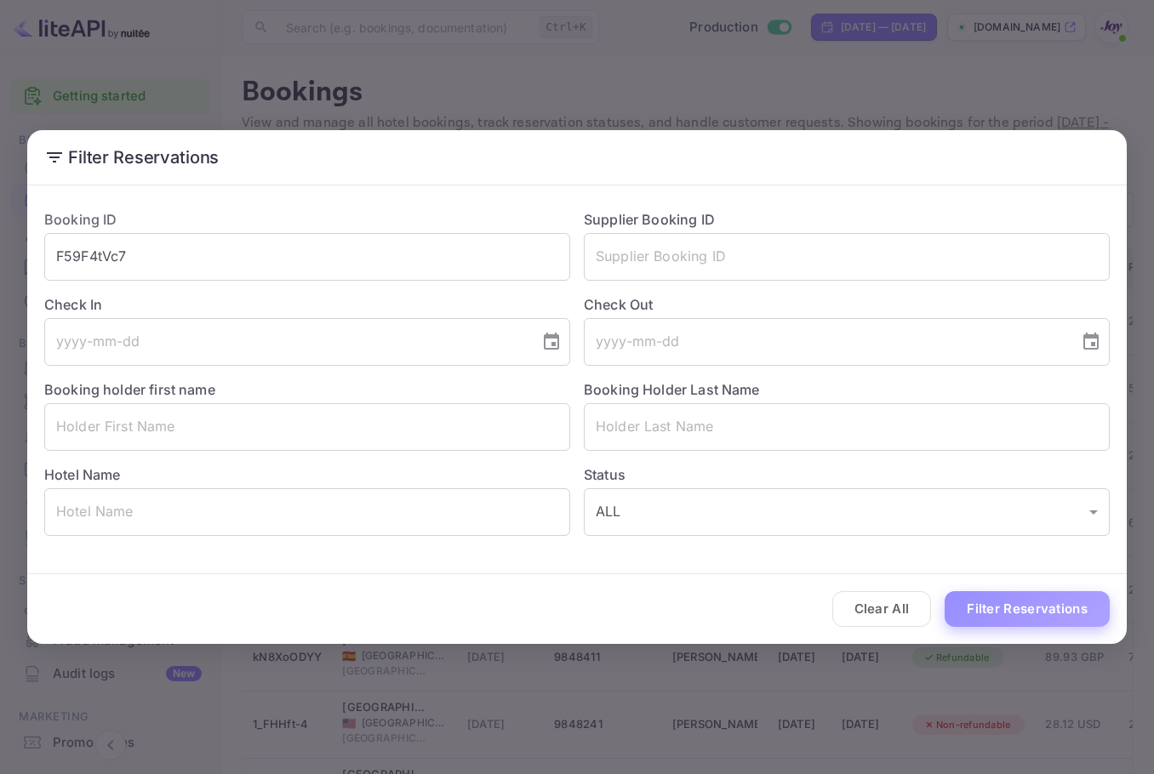
click at [1013, 614] on button "Filter Reservations" at bounding box center [1026, 609] width 165 height 37
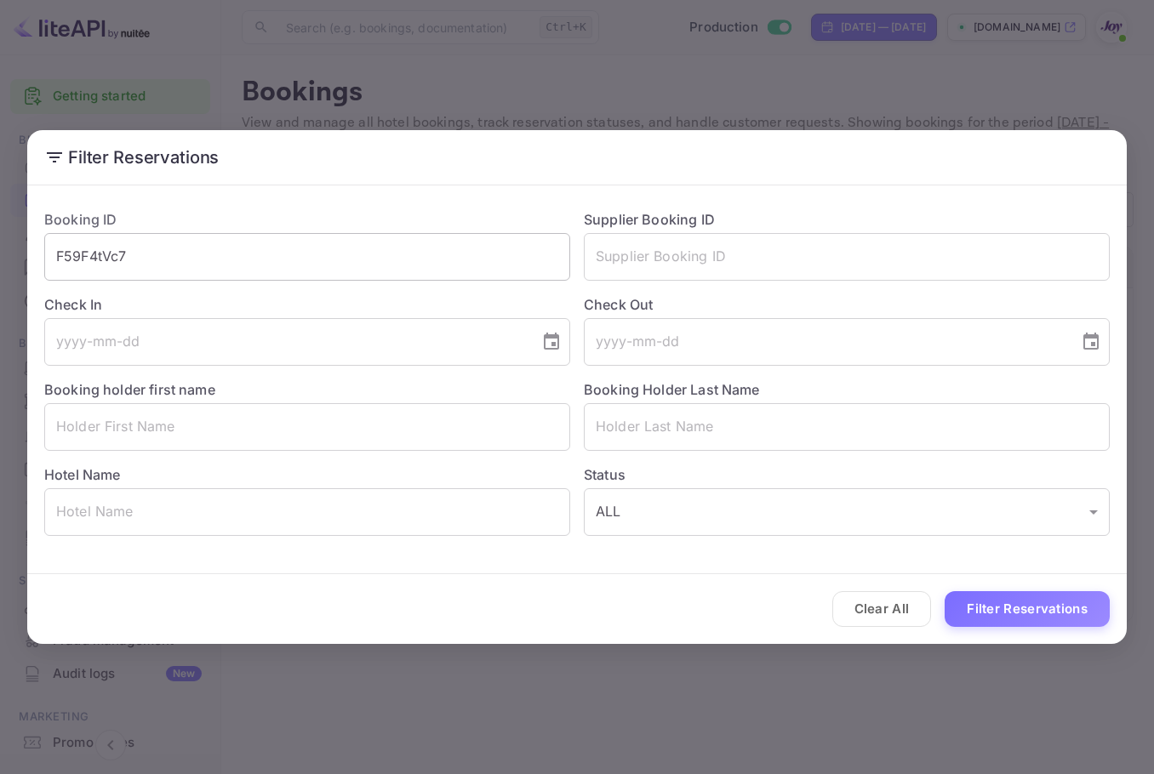
click at [183, 249] on input "F59F4tVc7" at bounding box center [307, 257] width 526 height 48
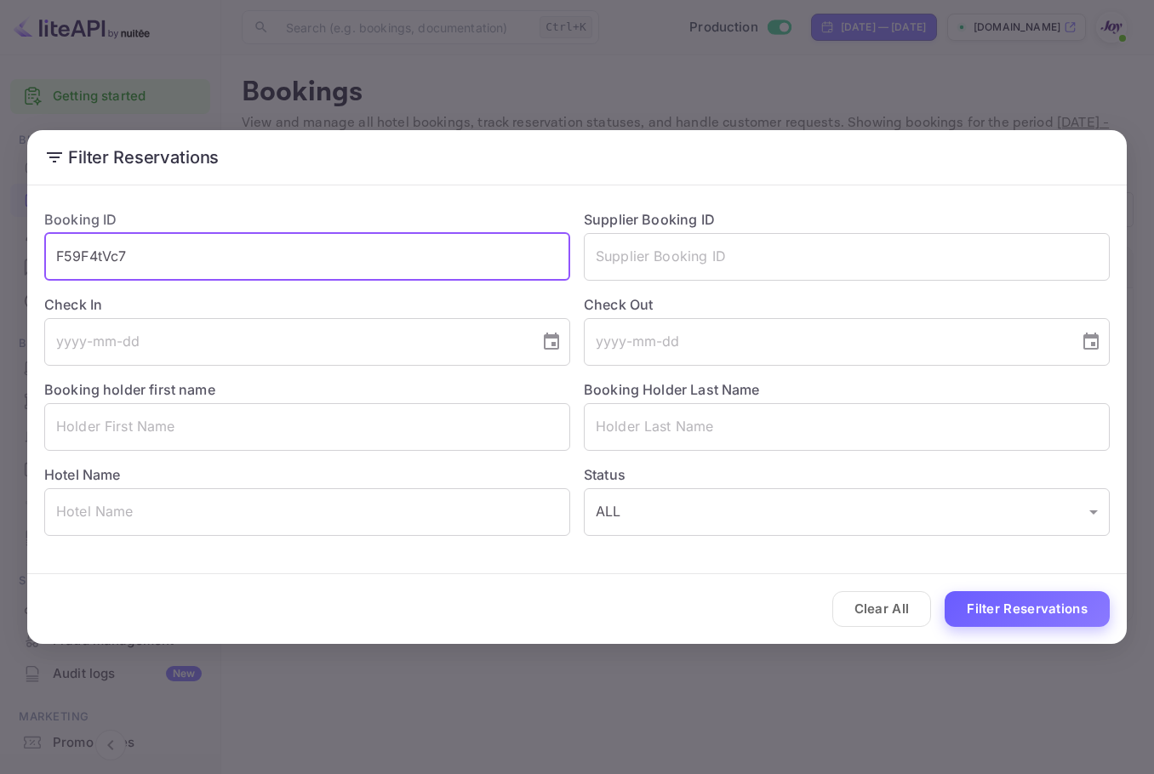
click at [1030, 621] on button "Filter Reservations" at bounding box center [1026, 609] width 165 height 37
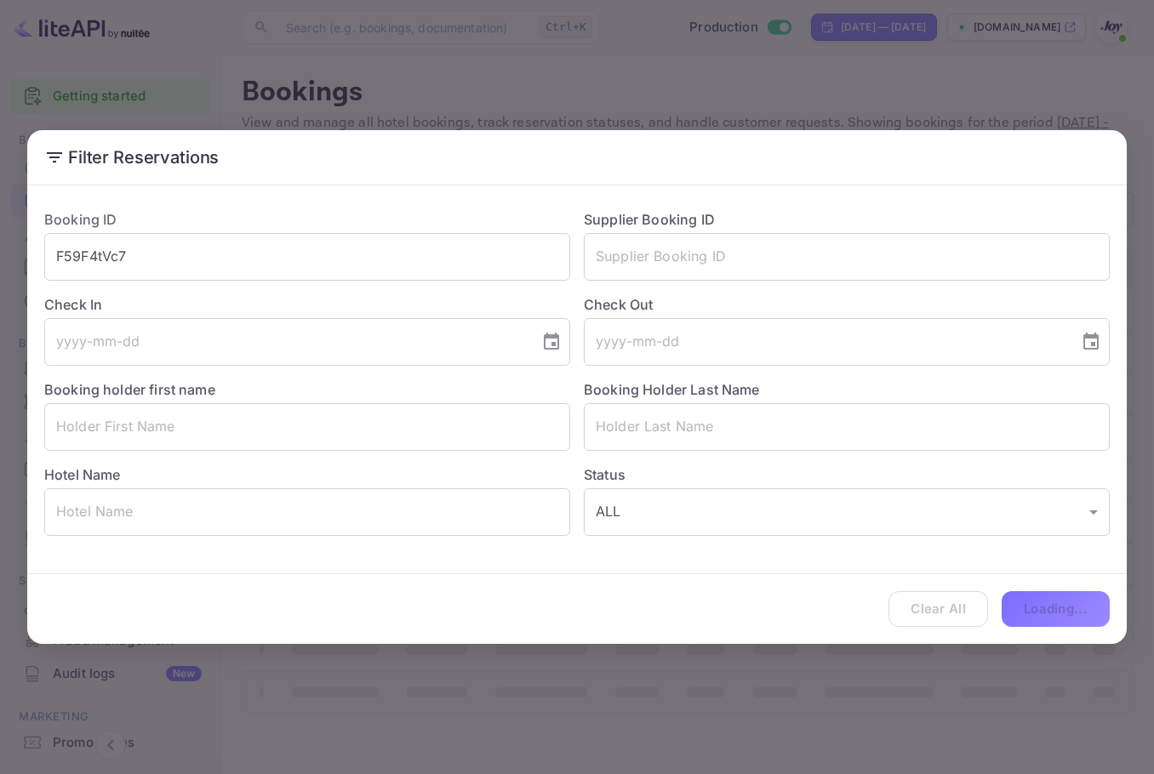
click at [834, 53] on div "Filter Reservations Booking ID F59F4tVc7 ​ Supplier Booking ID ​ Check In ​ Che…" at bounding box center [577, 387] width 1154 height 774
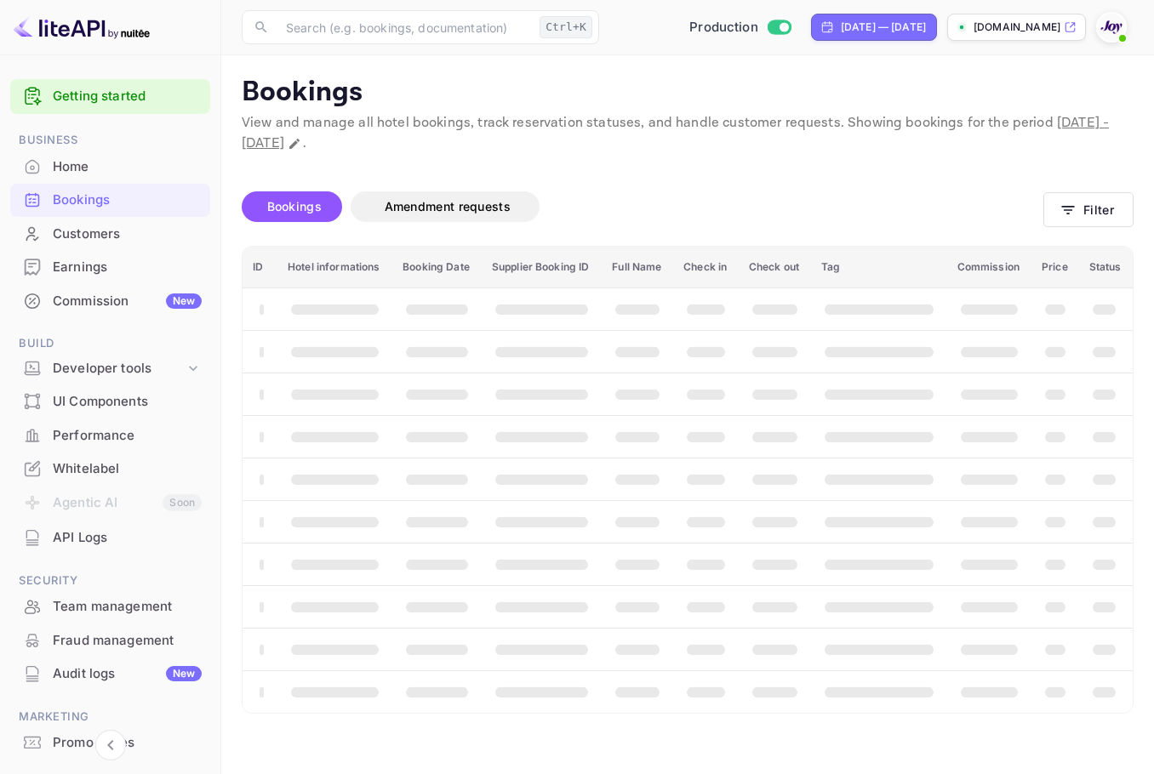
click at [848, 29] on div "[DATE] — [DATE]" at bounding box center [883, 27] width 85 height 15
select select "8"
select select "2025"
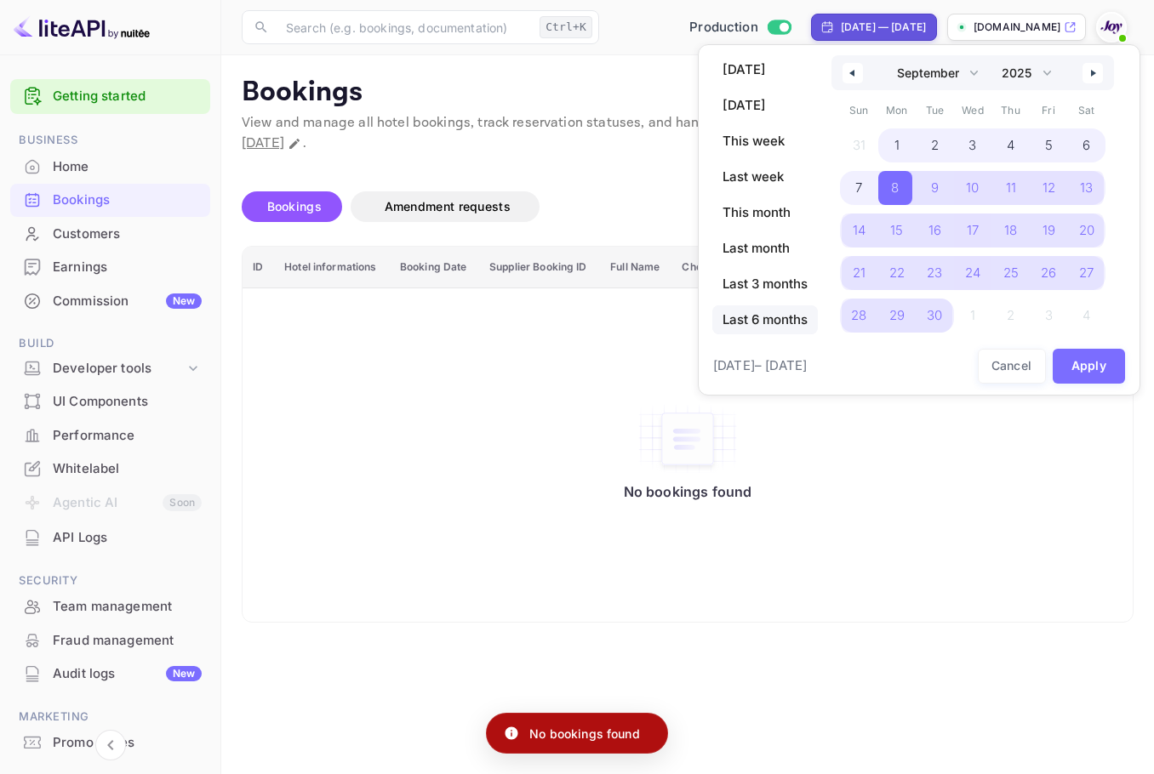
click at [766, 322] on span "Last 6 months" at bounding box center [765, 319] width 106 height 29
select select "3"
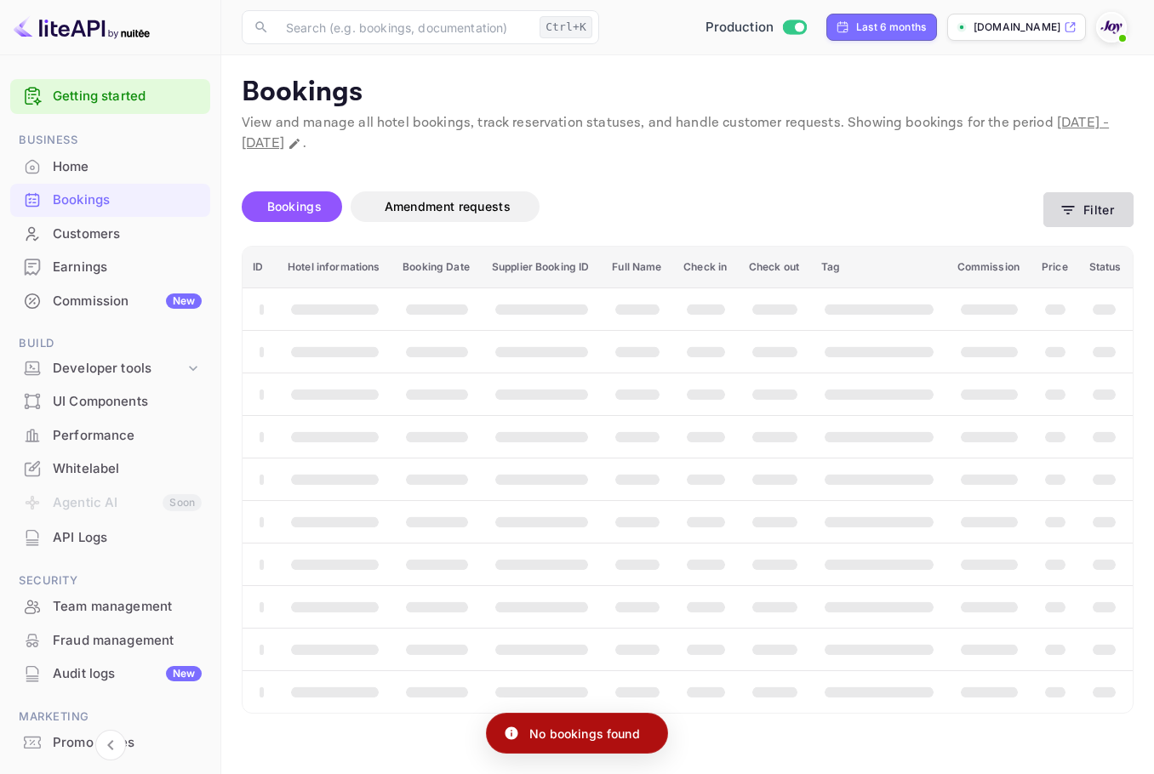
click at [1065, 227] on button "Filter" at bounding box center [1088, 209] width 90 height 35
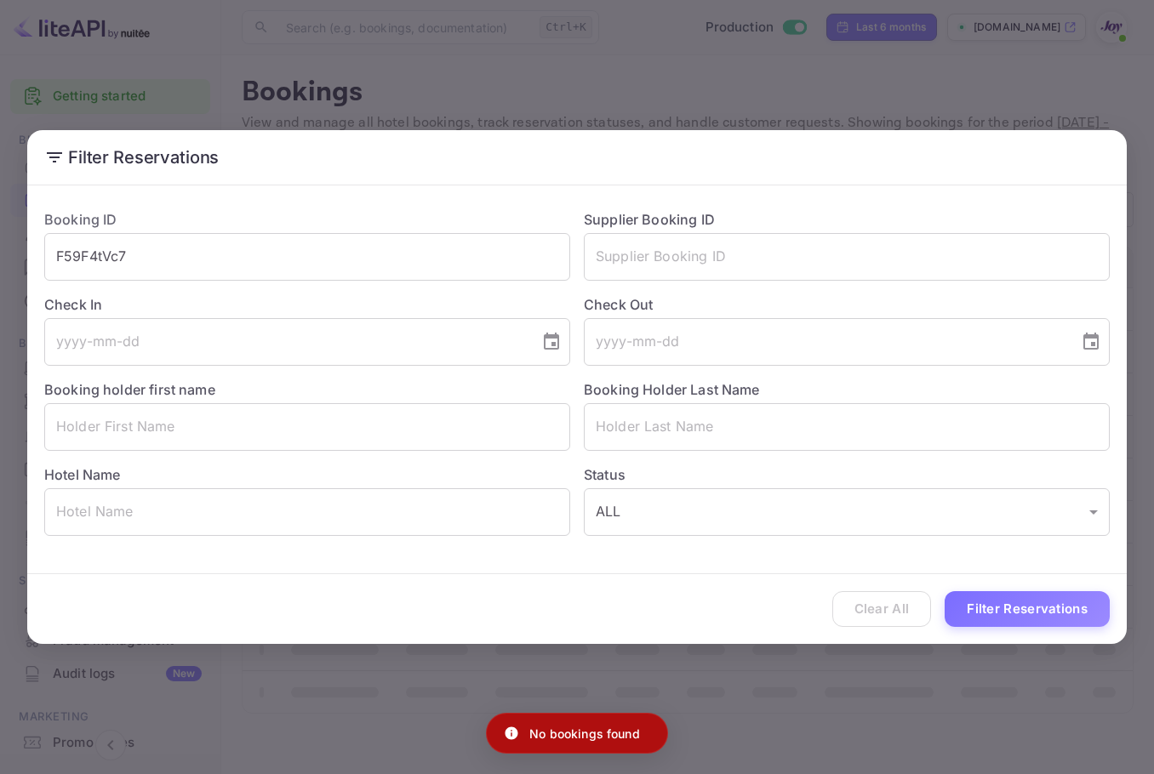
click at [1082, 212] on div "Supplier Booking ID ​" at bounding box center [839, 238] width 539 height 85
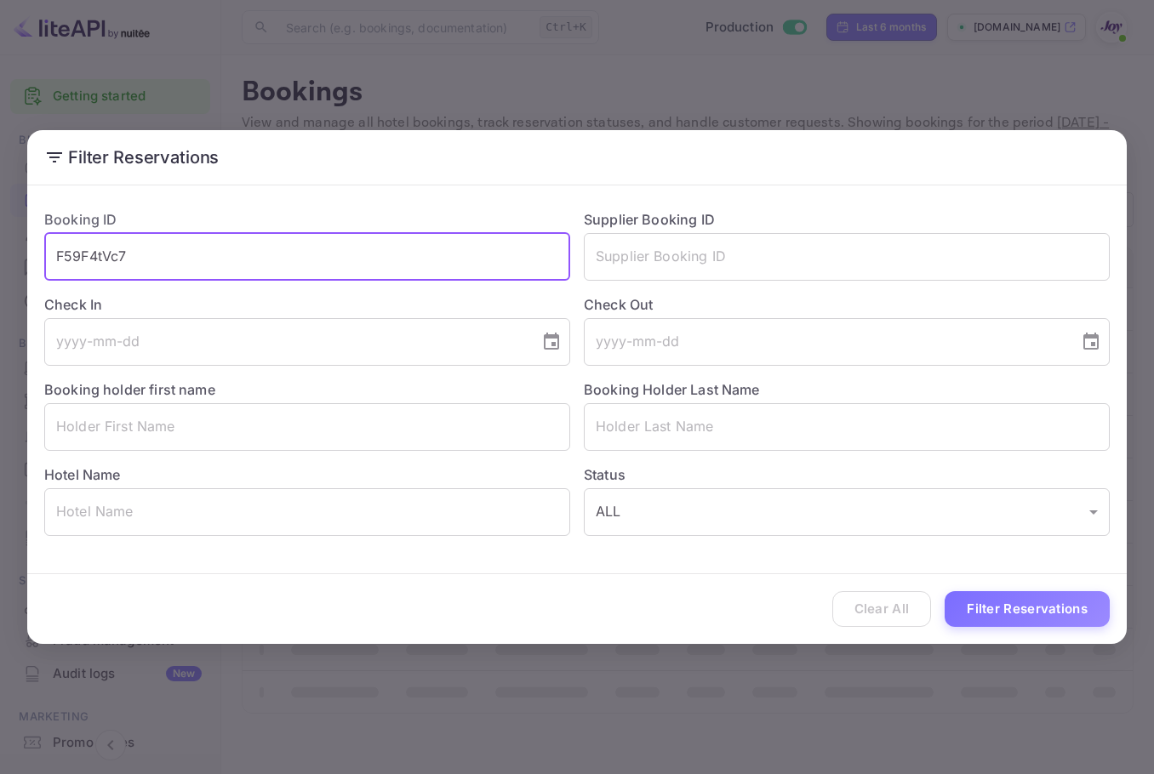
drag, startPoint x: 181, startPoint y: 253, endPoint x: -3, endPoint y: 235, distance: 185.5
click at [0, 235] on html "Getting started Business Home Bookings Customers Earnings Commission New Build …" at bounding box center [577, 387] width 1154 height 774
click at [1011, 610] on button "Filter Reservations" at bounding box center [1026, 609] width 165 height 37
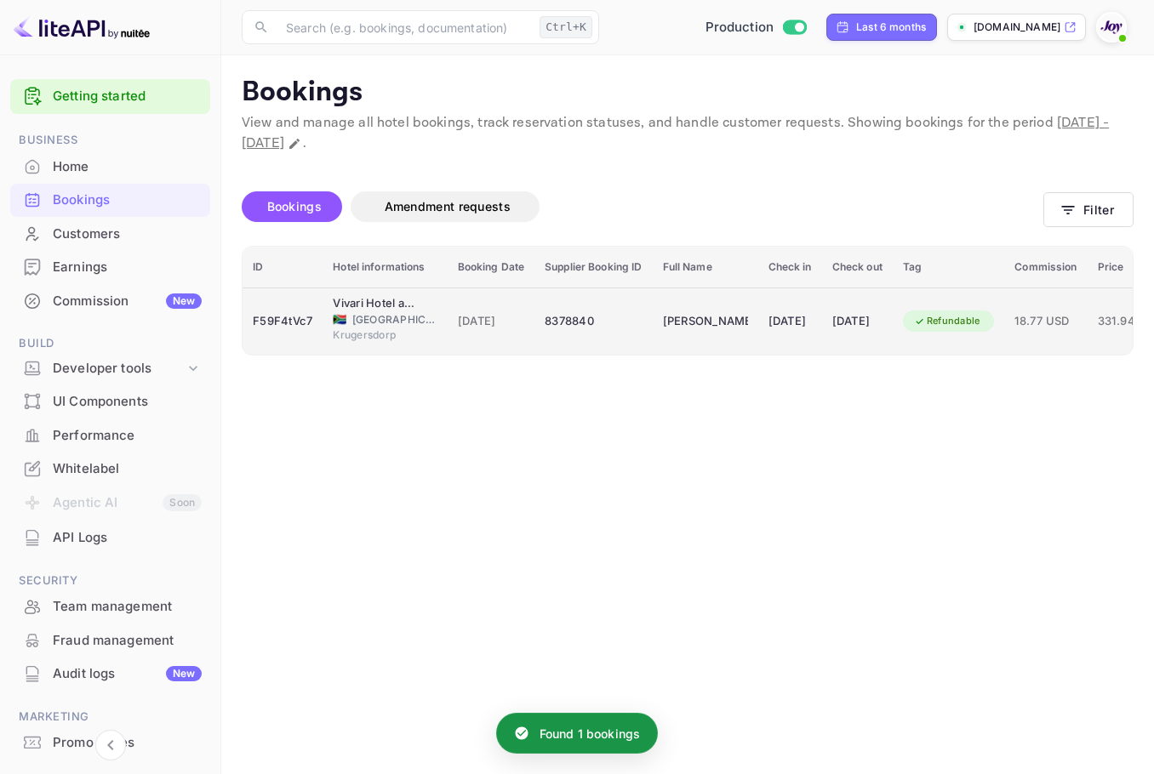
click at [730, 338] on td "[PERSON_NAME]" at bounding box center [706, 321] width 106 height 67
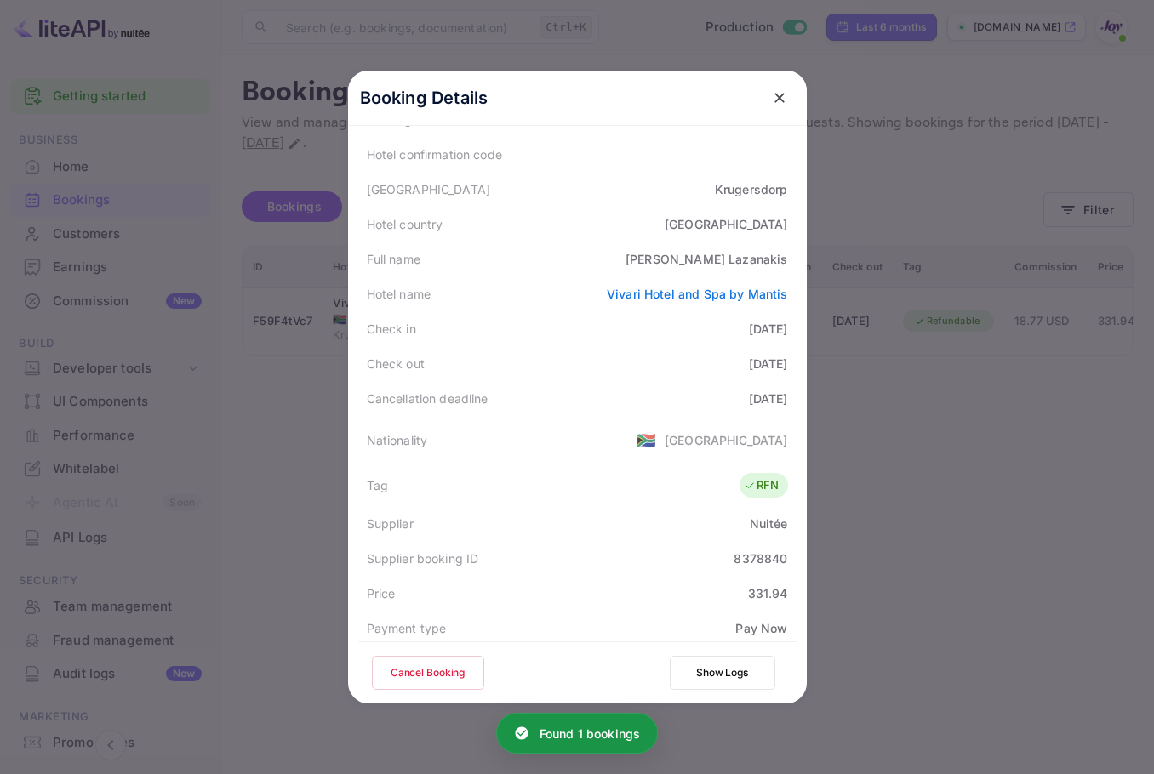
scroll to position [340, 0]
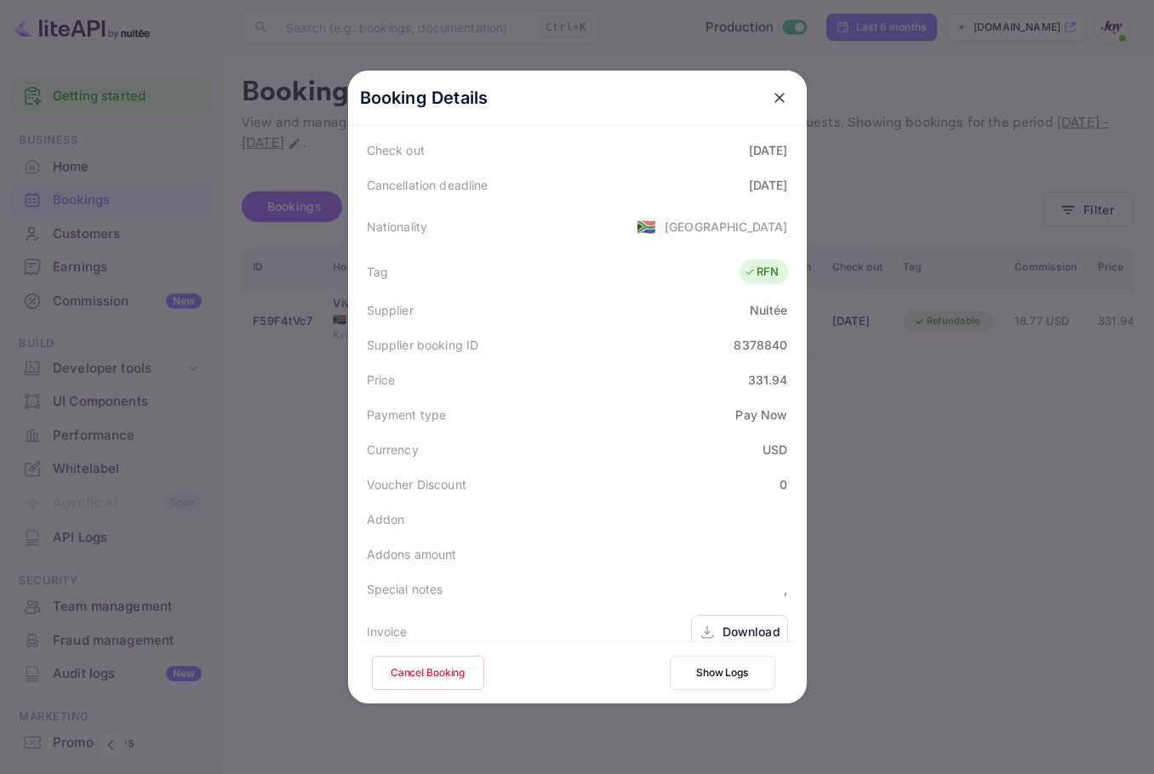
click at [907, 223] on div at bounding box center [577, 387] width 1154 height 774
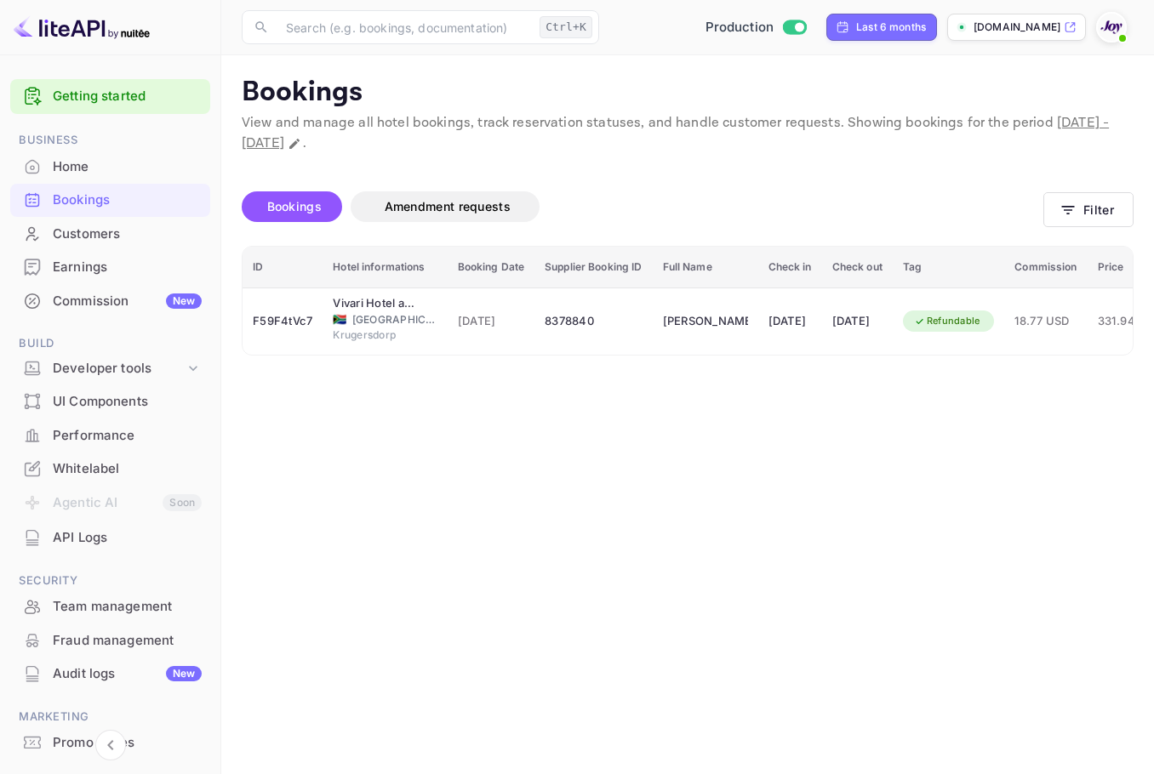
click at [112, 236] on div "Customers" at bounding box center [127, 235] width 149 height 20
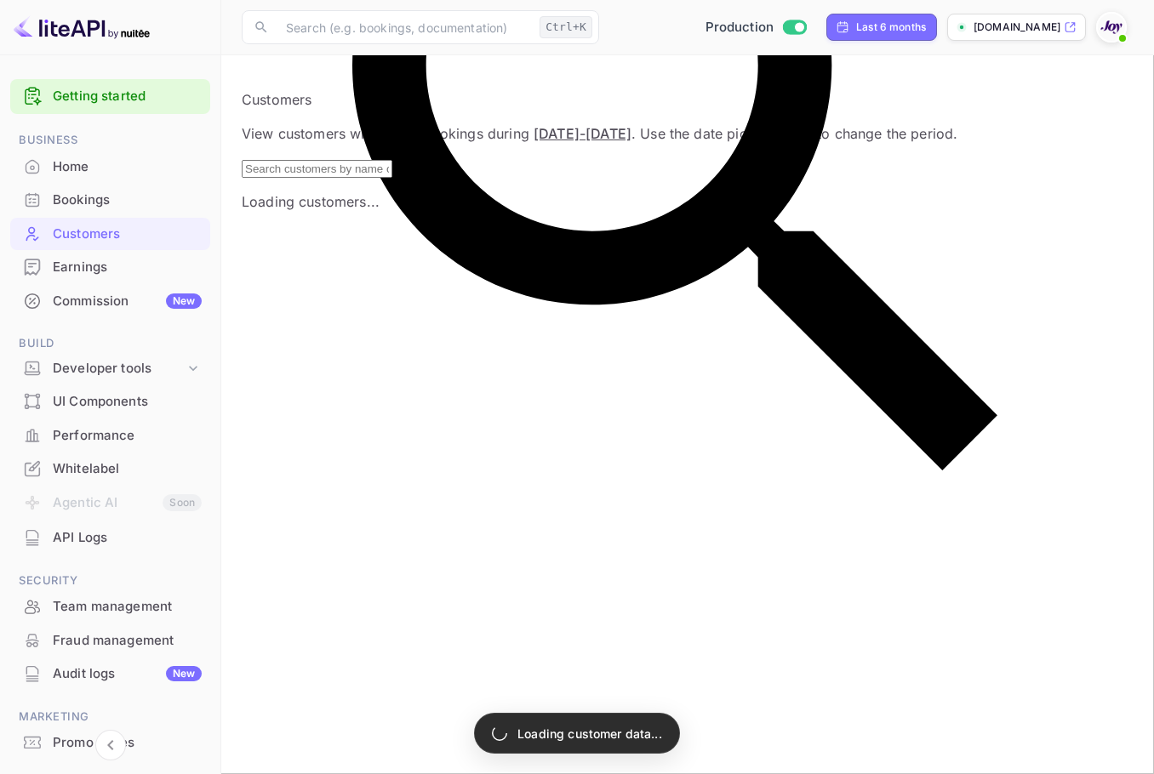
click at [390, 178] on input "text" at bounding box center [317, 169] width 151 height 18
paste input "Jon Lazanakis"
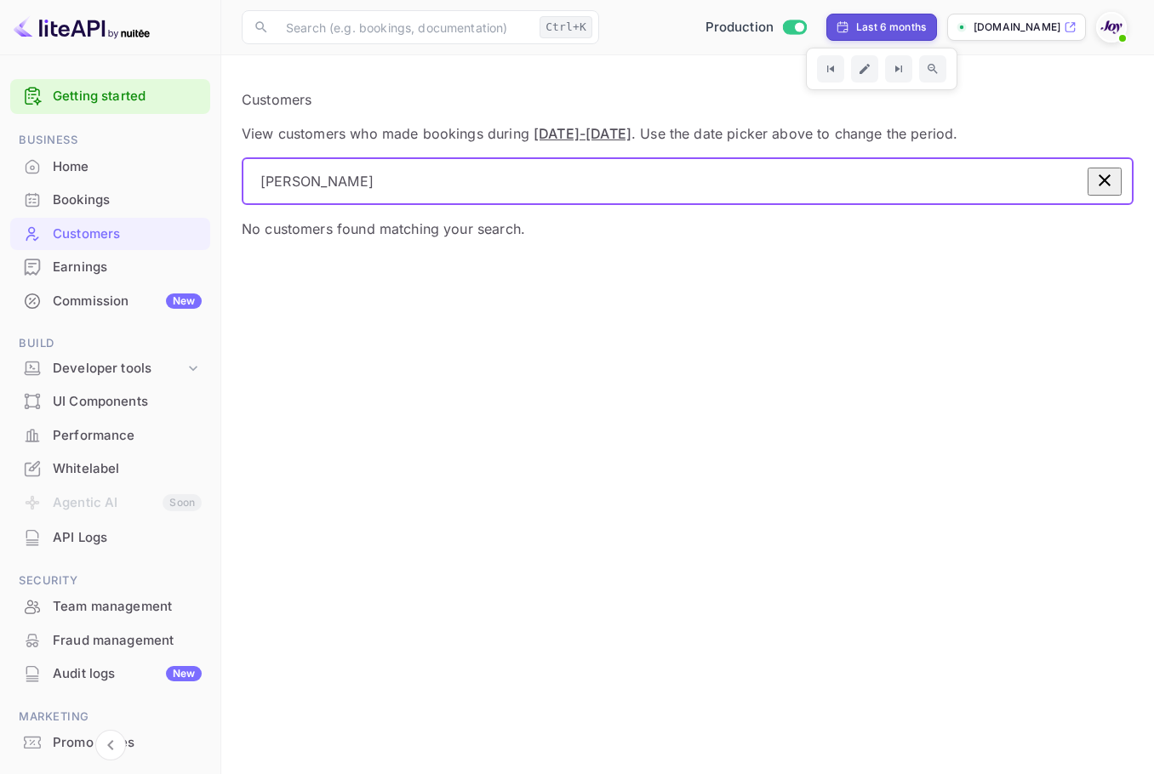
type input "Jon Lazanakis"
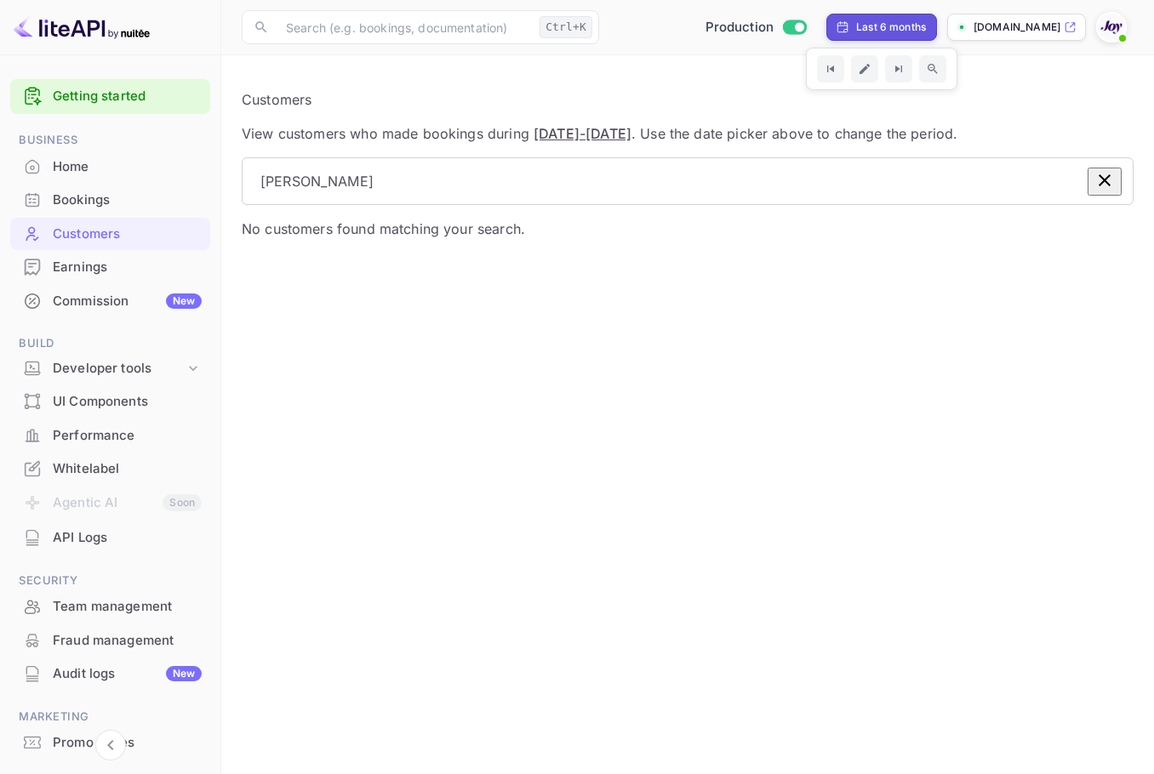
click at [887, 231] on div "No customers found matching your search." at bounding box center [688, 229] width 892 height 20
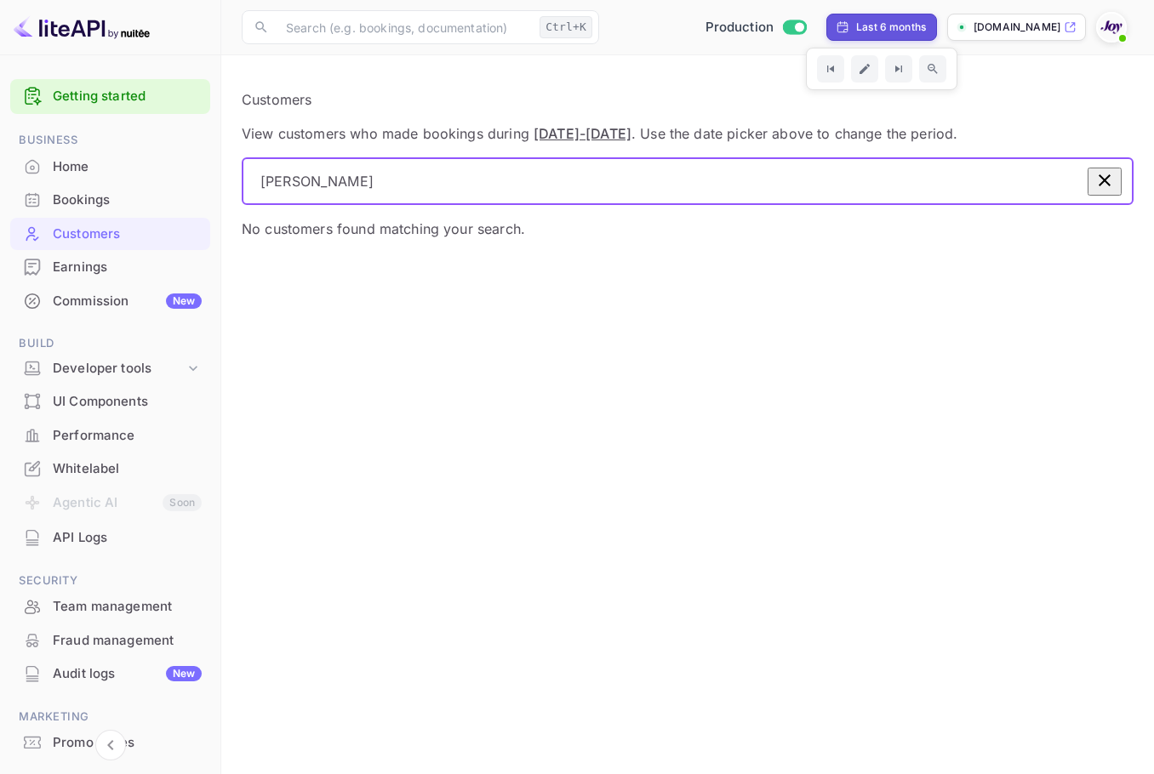
click at [873, 188] on input "Jon Lazanakis" at bounding box center [670, 181] width 820 height 48
drag, startPoint x: 506, startPoint y: 188, endPoint x: 227, endPoint y: 181, distance: 279.2
click at [227, 181] on div "​ Jon Lazanakis ​ No customers found matching your search." at bounding box center [677, 195] width 912 height 116
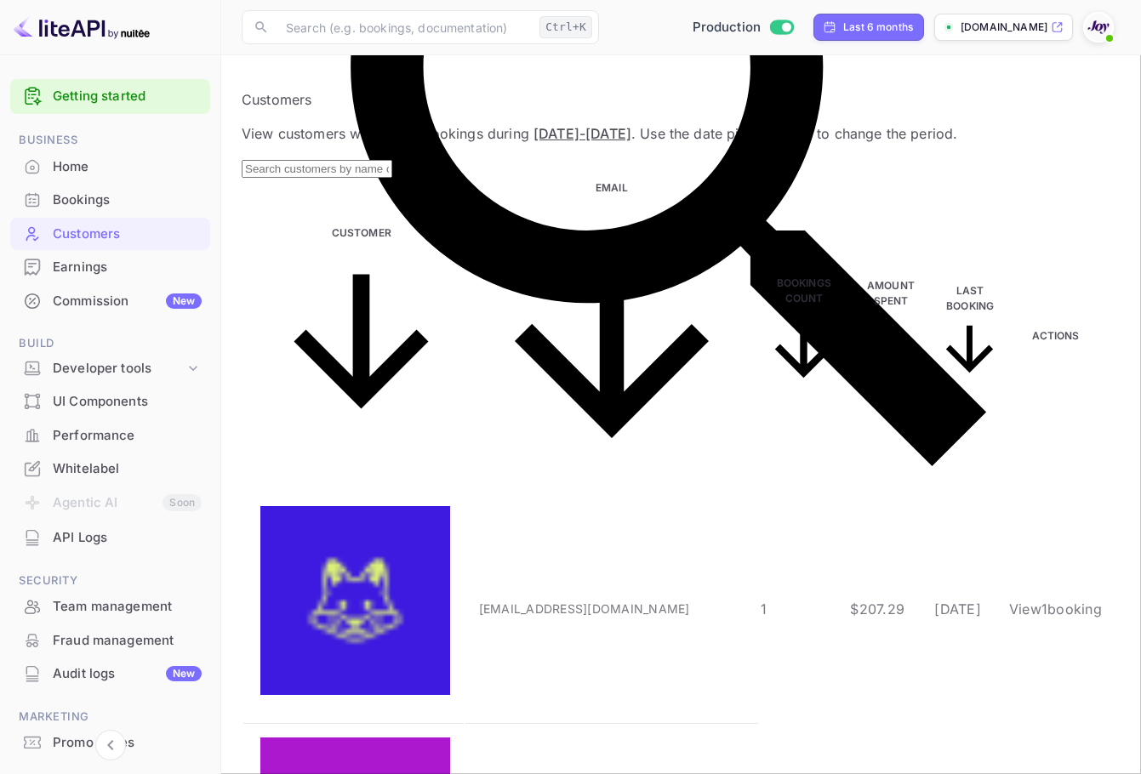
paste input "Jon Lazanakis"
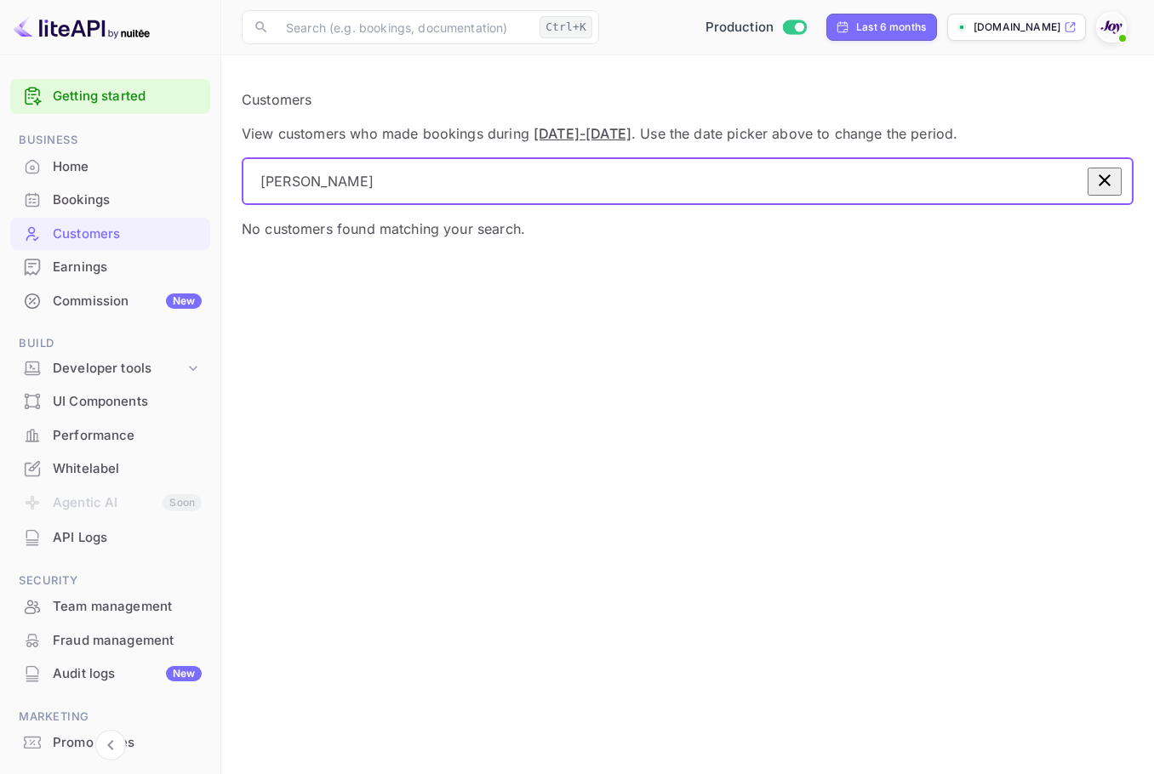
click at [291, 189] on input "Jon Lazanakis" at bounding box center [670, 181] width 820 height 48
click at [299, 191] on input "Jon Lazanakis" at bounding box center [670, 181] width 820 height 48
drag, startPoint x: 405, startPoint y: 190, endPoint x: 271, endPoint y: 185, distance: 133.6
click at [271, 185] on div "​ Jon Lazanakis ​" at bounding box center [688, 181] width 892 height 48
click at [448, 190] on input "Jon Lazanakis" at bounding box center [670, 181] width 820 height 48
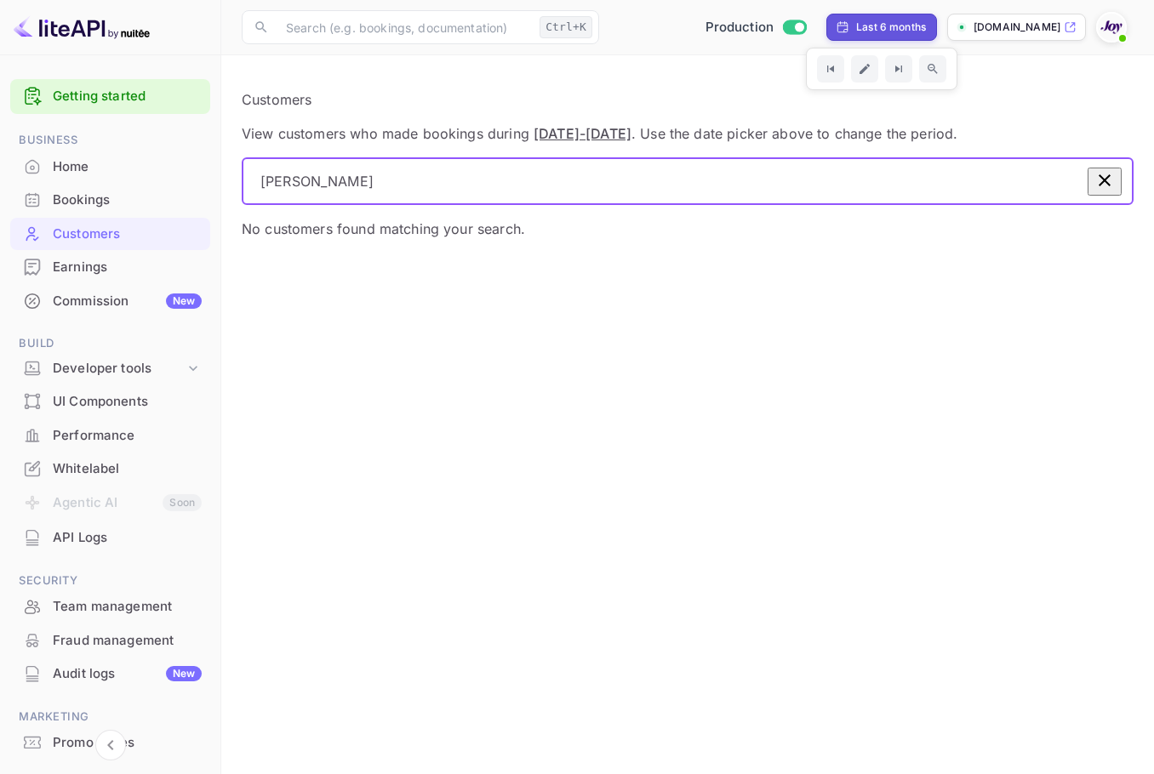
click at [448, 190] on input "Jon Lazanakis" at bounding box center [670, 181] width 820 height 48
drag, startPoint x: 330, startPoint y: 199, endPoint x: 62, endPoint y: 191, distance: 268.1
click at [19, 181] on div "Getting started Business Home Bookings Customers Earnings Commission New Build …" at bounding box center [577, 387] width 1154 height 774
paste input "Suzanne Pra"
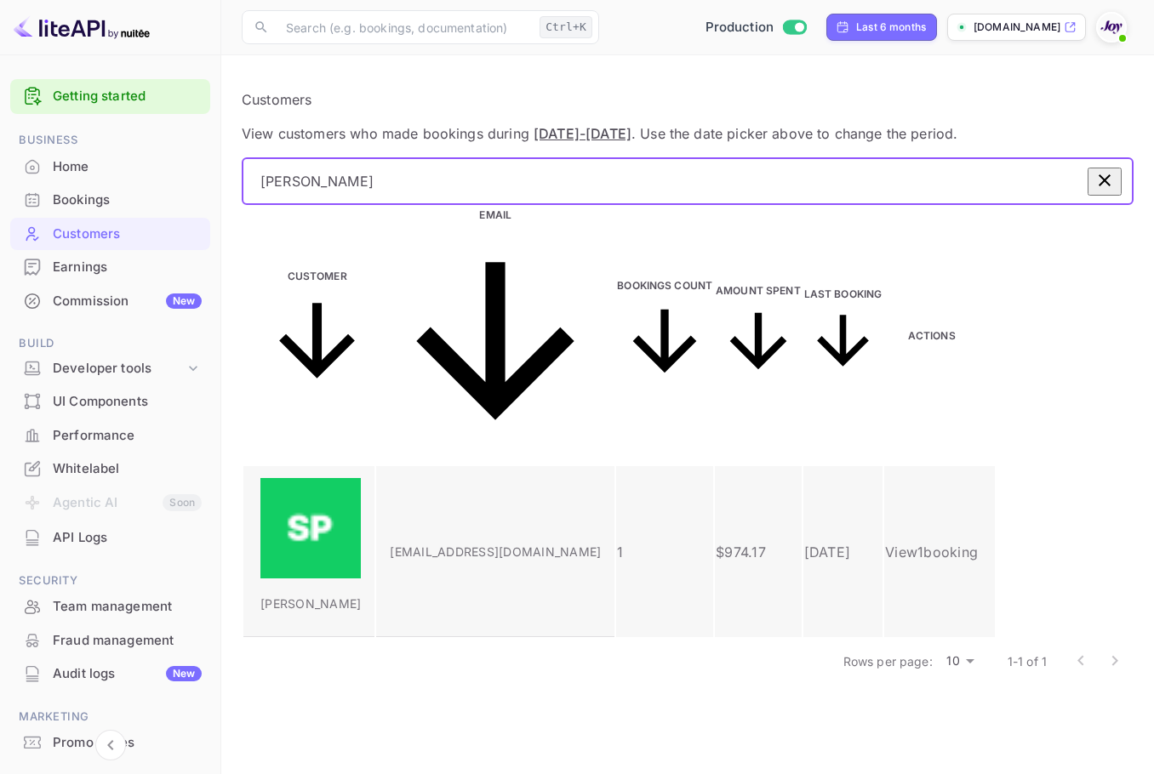
type input "Suzanne Pra"
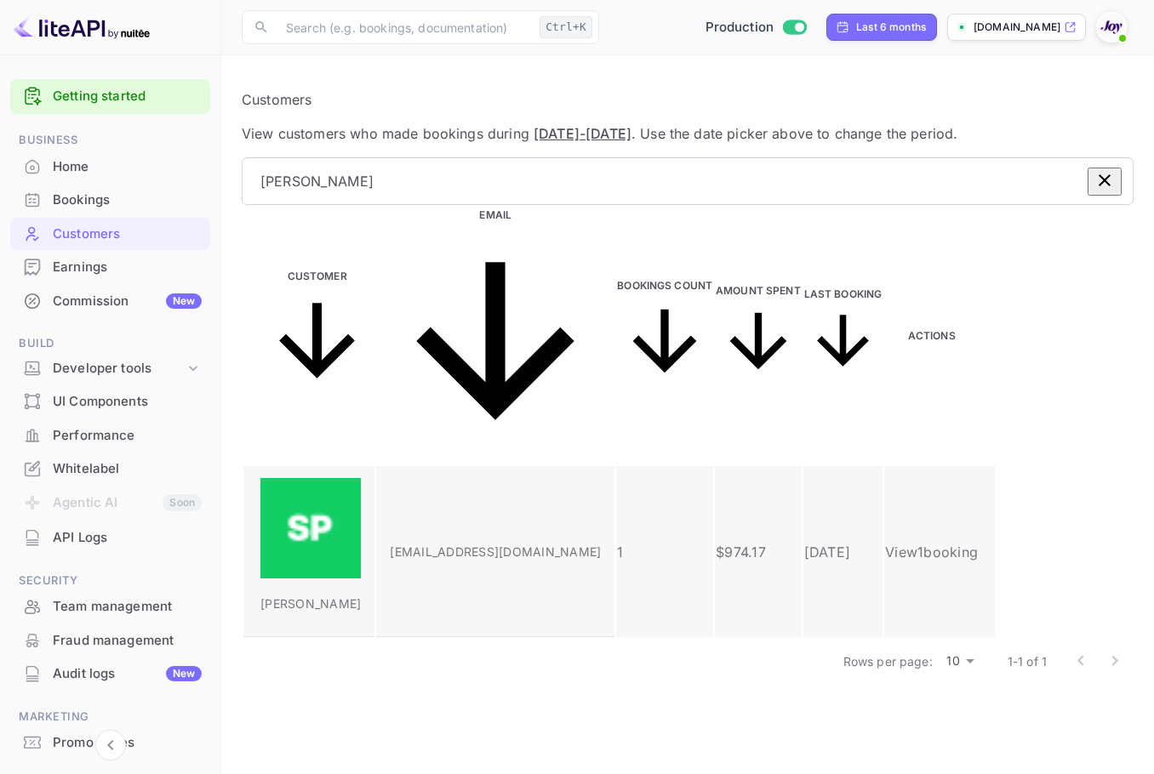
click at [361, 595] on p "Suzanne Pratt" at bounding box center [310, 604] width 100 height 18
click at [297, 478] on div "Suzanne Pratt" at bounding box center [310, 545] width 100 height 134
click at [978, 542] on p "View 1 booking" at bounding box center [931, 552] width 93 height 20
copy p "H63lHToE9"
drag, startPoint x: 174, startPoint y: 448, endPoint x: 87, endPoint y: 440, distance: 87.1
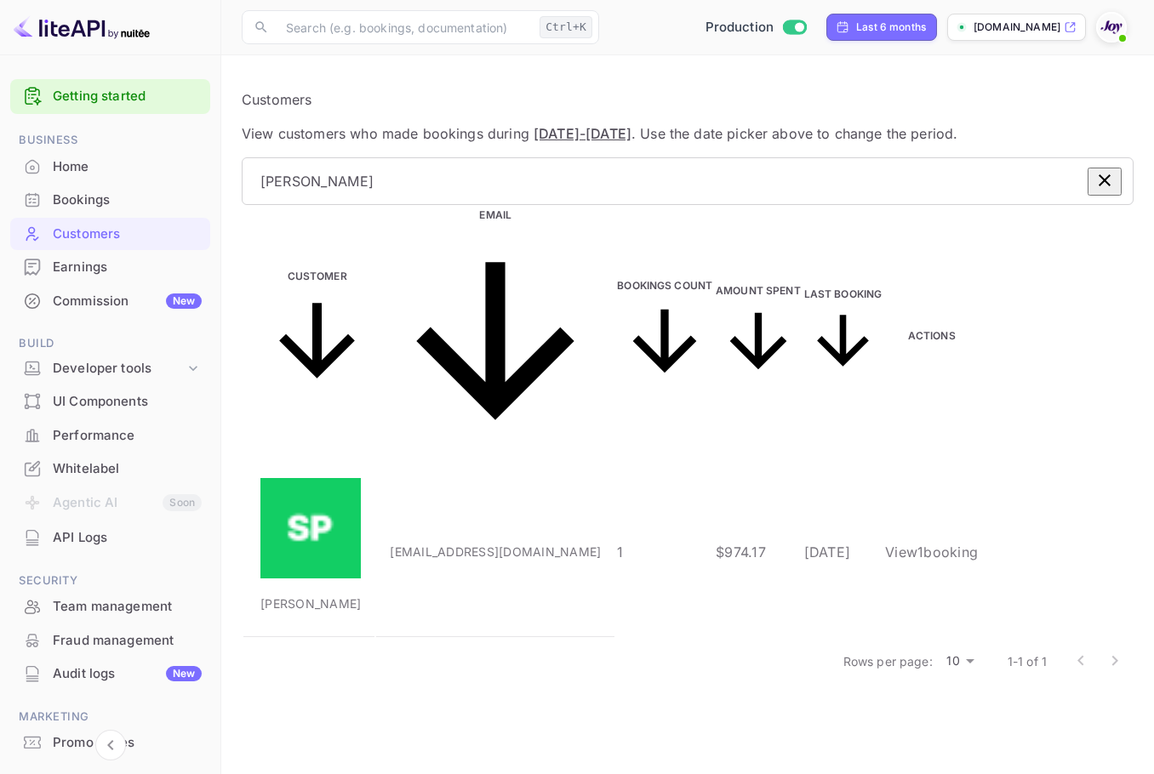
click at [469, 120] on div at bounding box center [577, 387] width 1154 height 774
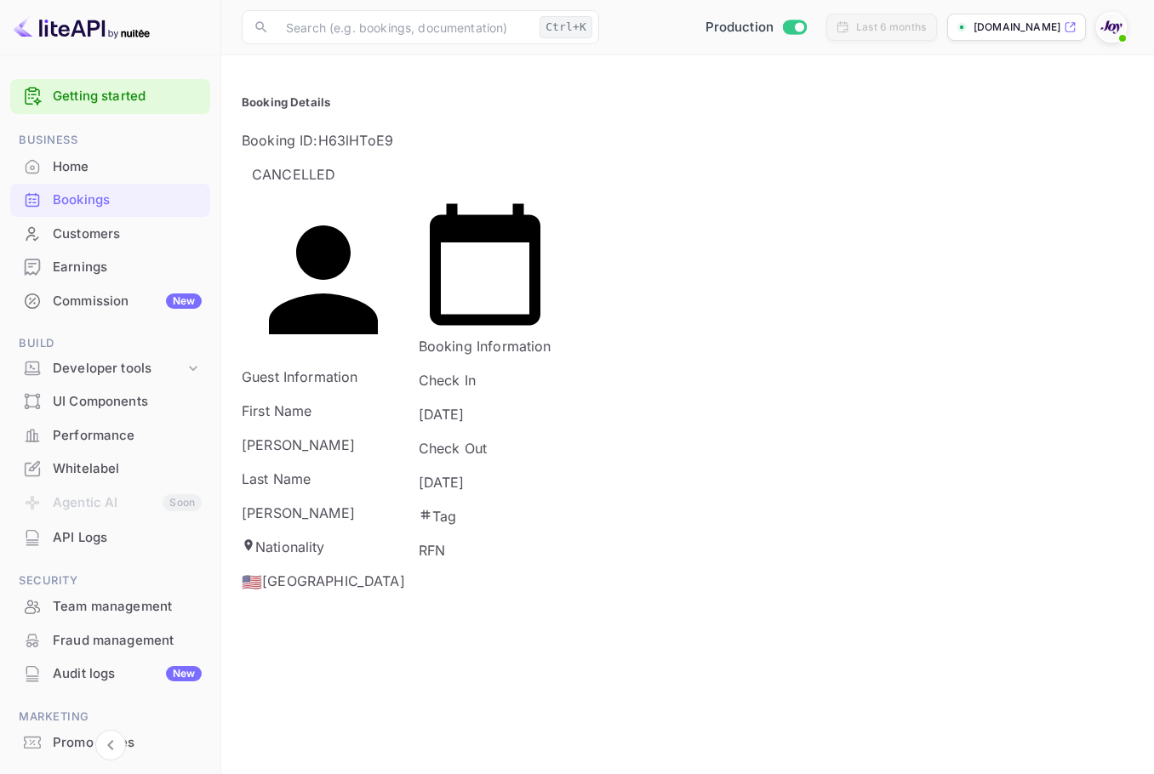
click at [83, 223] on div "Customers" at bounding box center [110, 234] width 200 height 33
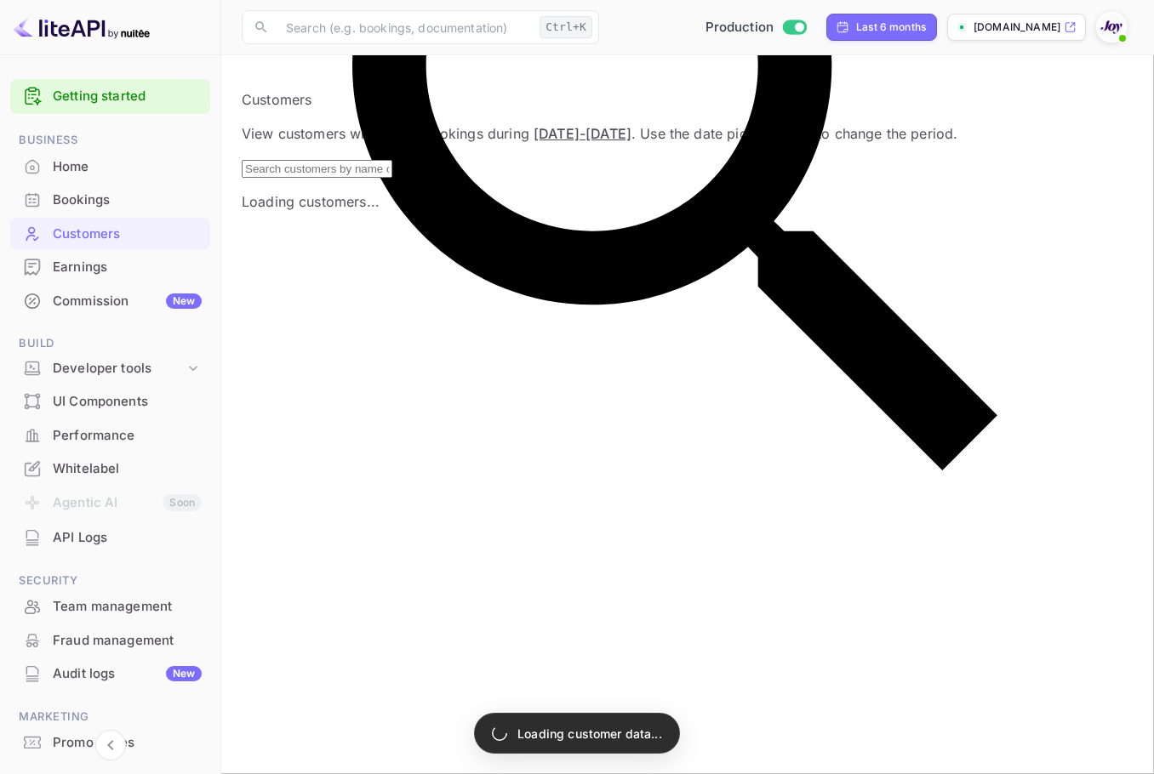
click at [88, 189] on div "Bookings" at bounding box center [110, 200] width 200 height 33
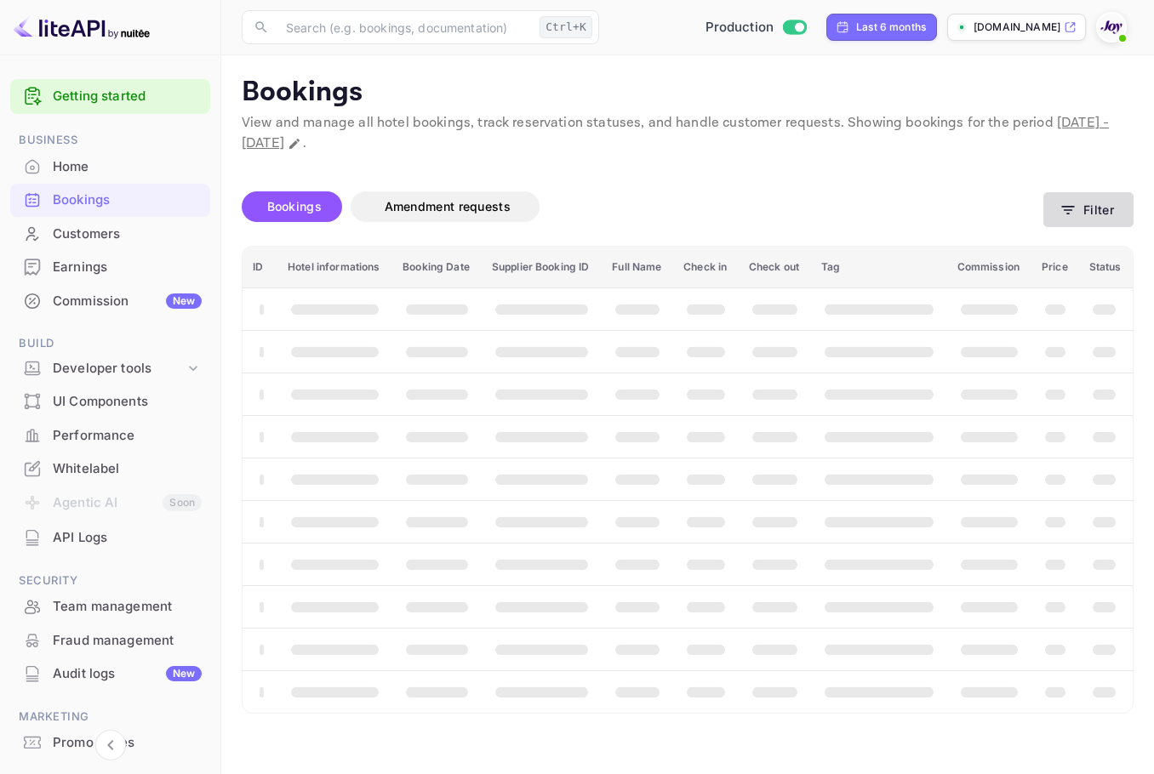
click at [1127, 204] on button "Filter" at bounding box center [1088, 209] width 90 height 35
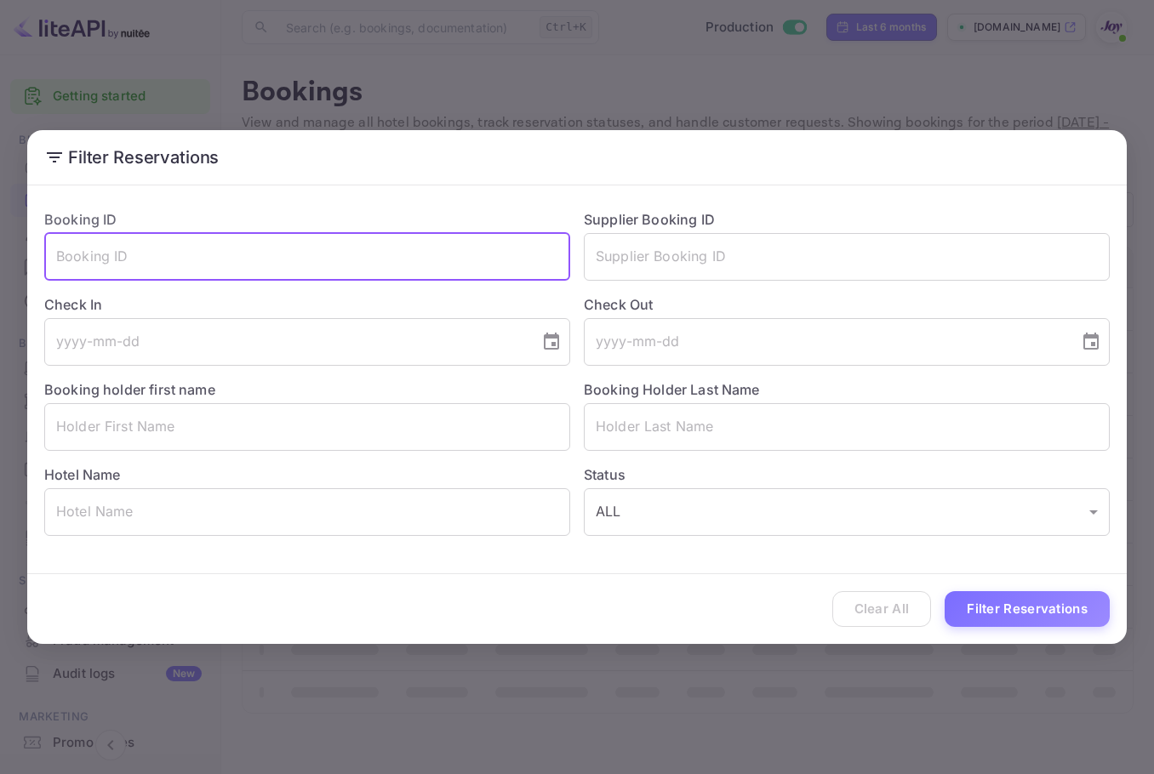
click at [391, 241] on input "text" at bounding box center [307, 257] width 526 height 48
paste input "H63lHToE9"
type input "H63lHToE9"
click at [1000, 612] on button "Filter Reservations" at bounding box center [1026, 609] width 165 height 37
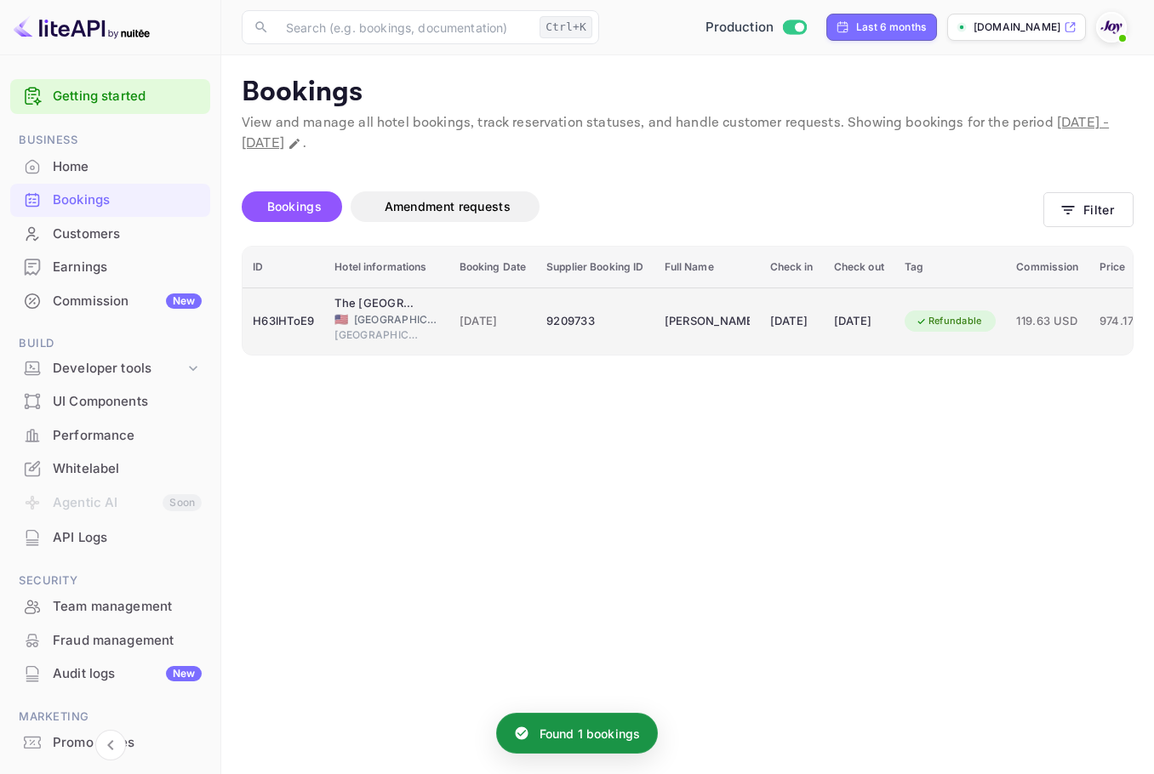
click at [431, 324] on span "[GEOGRAPHIC_DATA]" at bounding box center [396, 319] width 85 height 15
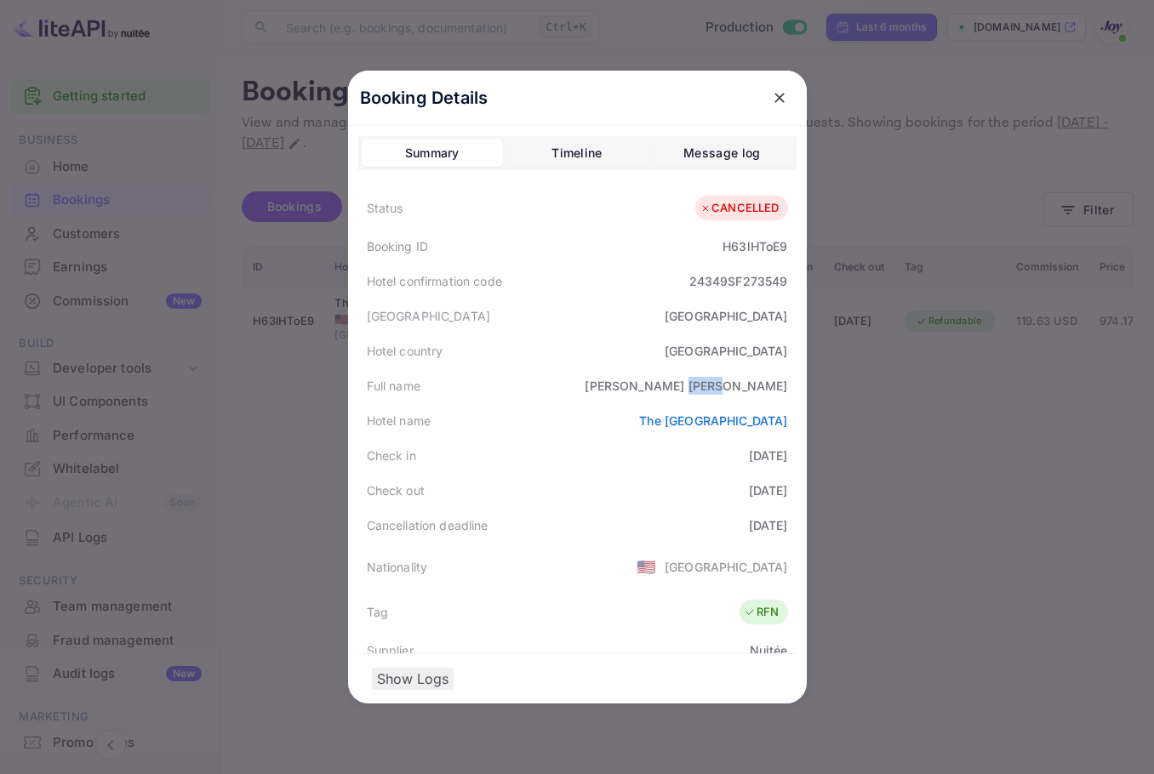
copy div "Pratt"
drag, startPoint x: 752, startPoint y: 384, endPoint x: 784, endPoint y: 381, distance: 31.6
click at [784, 381] on div "Full name Suzanne Pratt" at bounding box center [577, 385] width 438 height 35
copy div "H63lHToE9"
drag, startPoint x: 720, startPoint y: 239, endPoint x: 606, endPoint y: 35, distance: 233.9
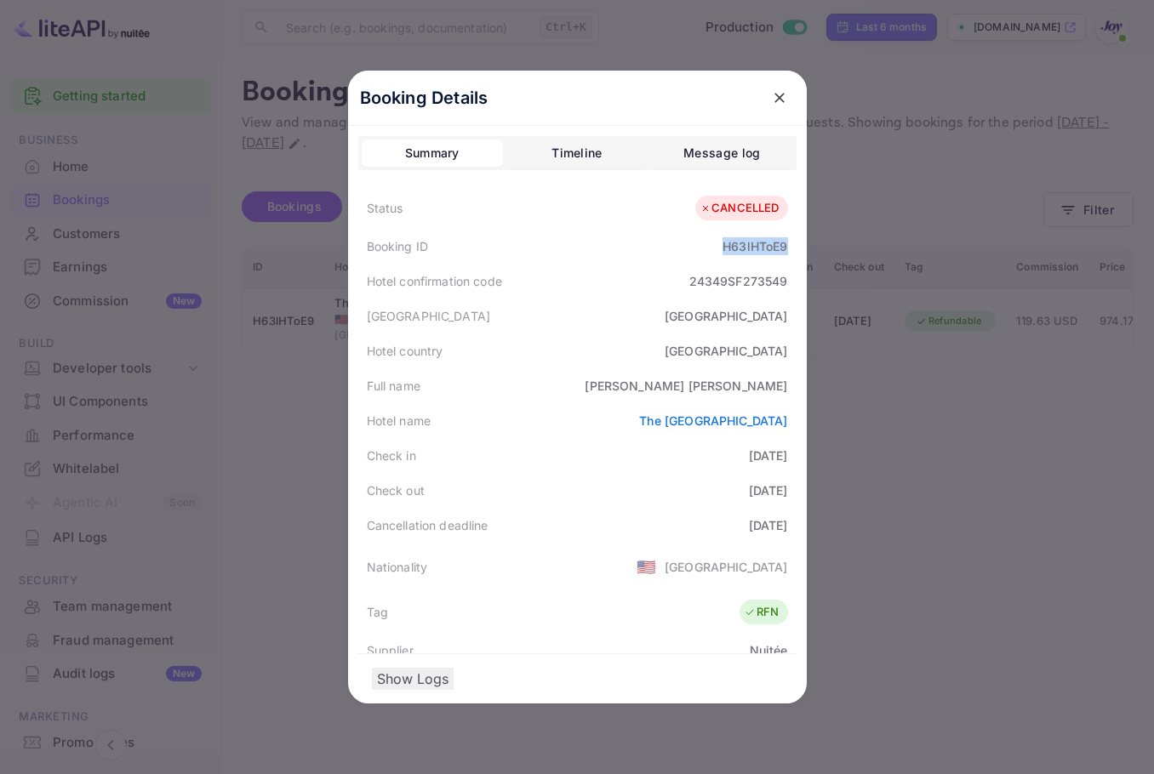
click at [775, 239] on div "Booking ID H63lHToE9" at bounding box center [577, 246] width 438 height 35
drag, startPoint x: 777, startPoint y: 93, endPoint x: 861, endPoint y: 127, distance: 90.8
click at [777, 94] on icon "close" at bounding box center [779, 97] width 17 height 17
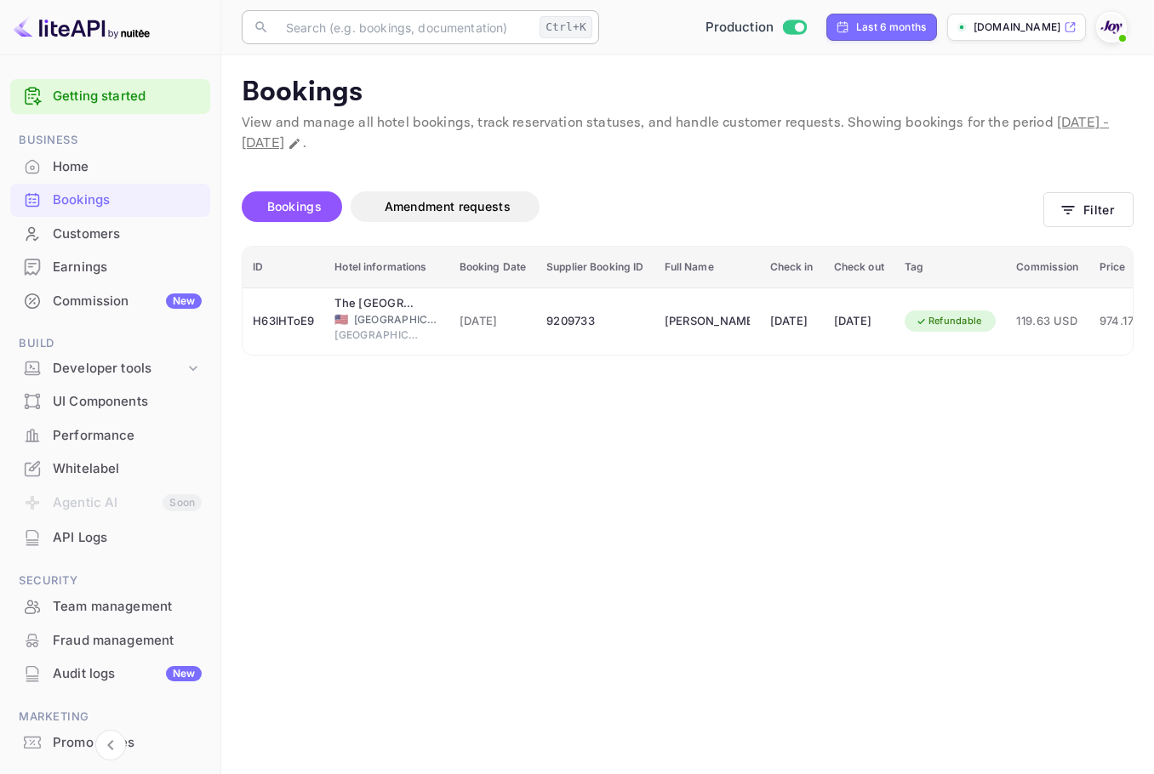
click at [369, 34] on input "text" at bounding box center [404, 27] width 257 height 34
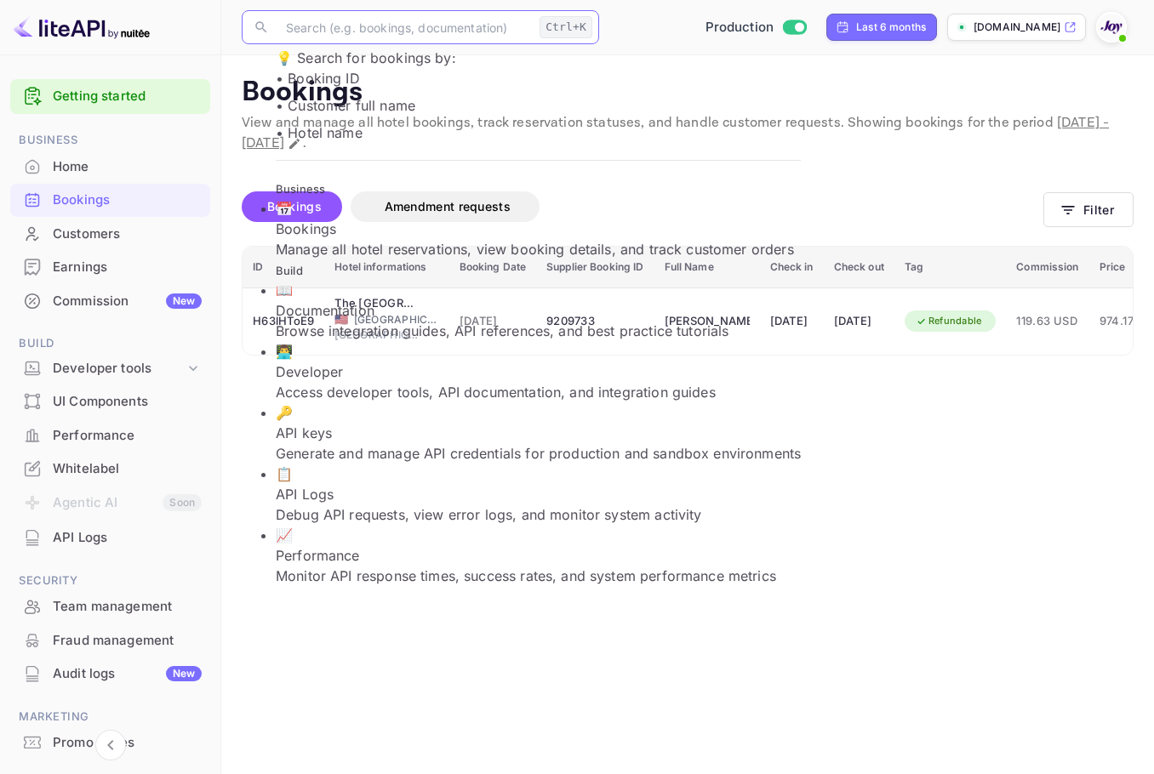
click at [135, 231] on div "Customers" at bounding box center [127, 235] width 149 height 20
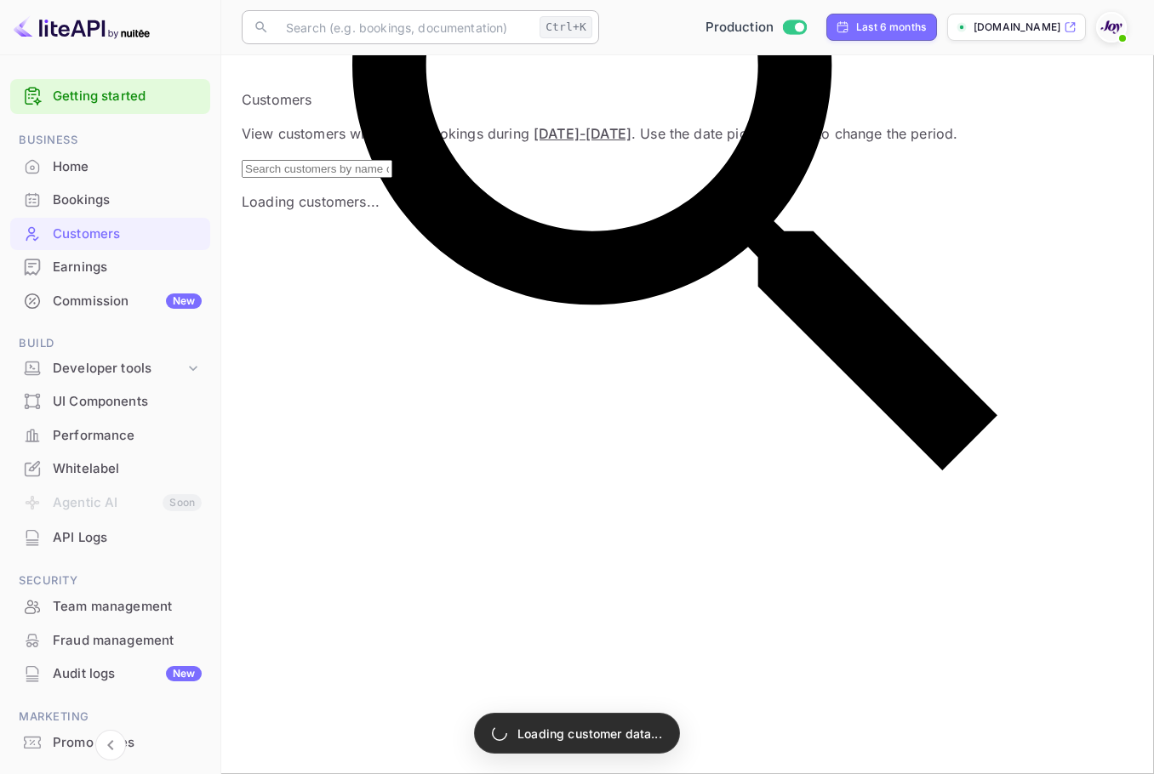
click at [408, 31] on input "text" at bounding box center [404, 27] width 257 height 34
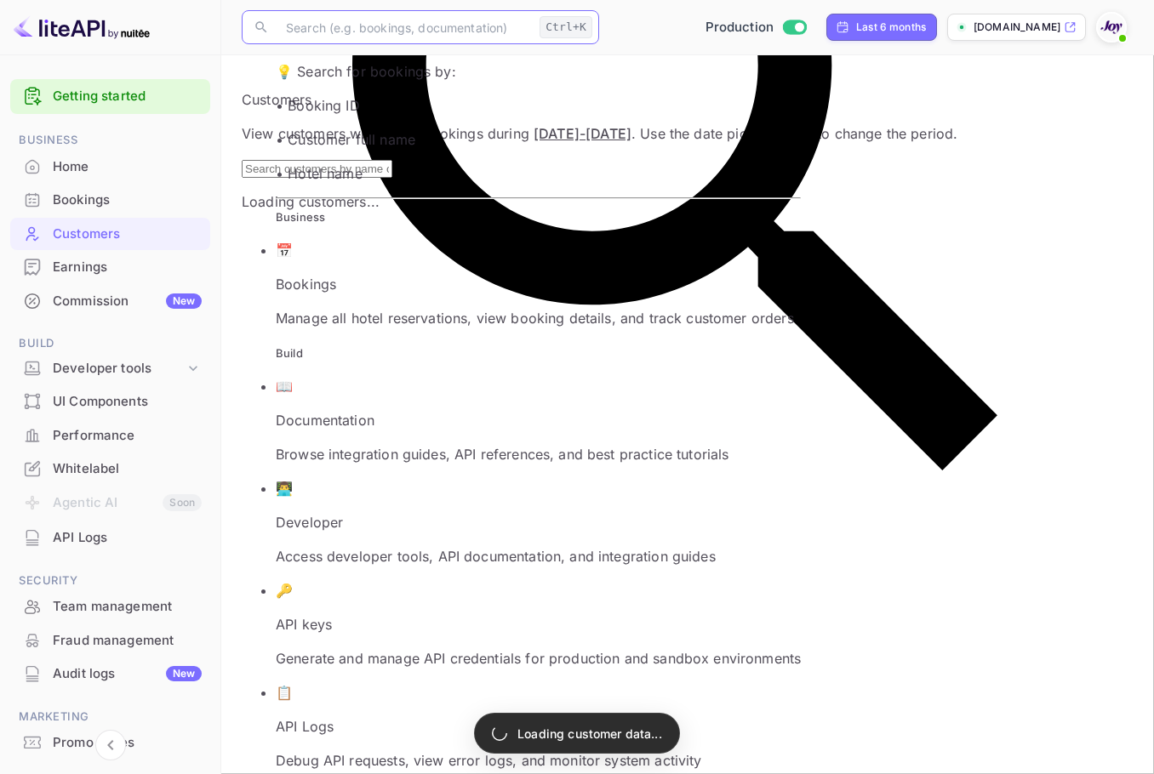
paste input "Thavamalar Subramaniam"
type input "Thavamalar Subramaniam"
click at [392, 178] on input "text" at bounding box center [317, 169] width 151 height 18
paste input "Thavamalar Subramaniam"
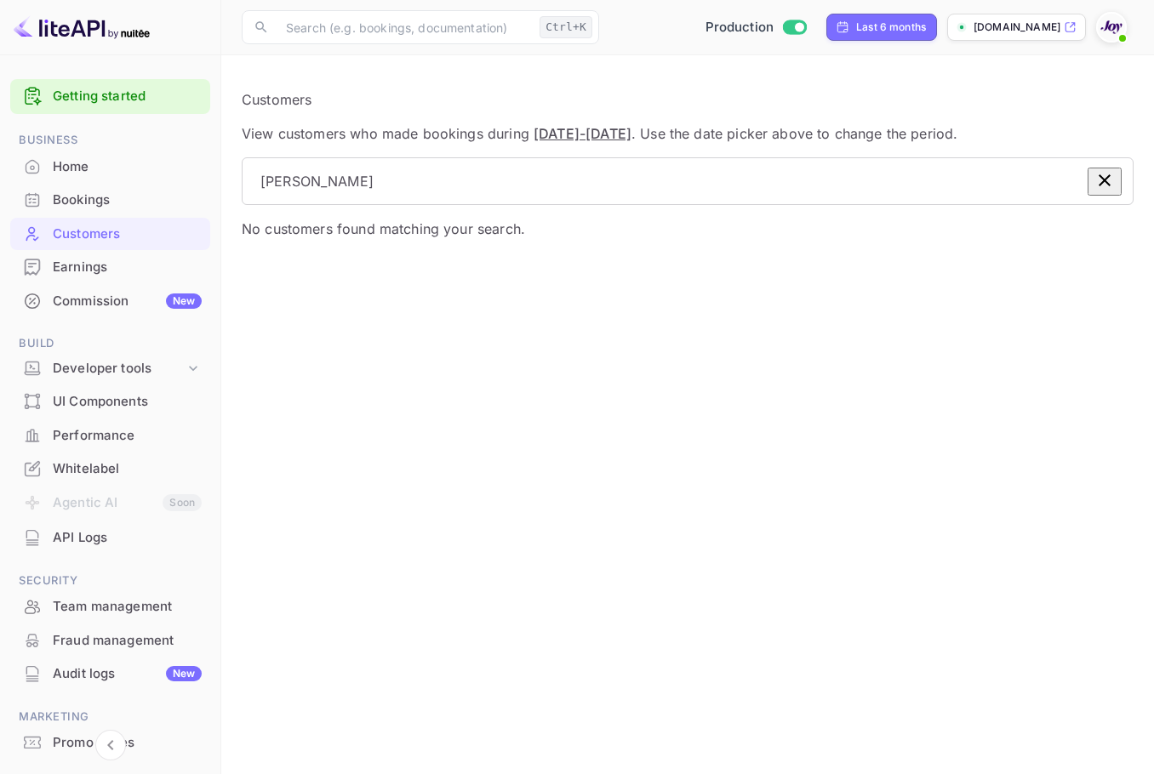
click at [1121, 413] on main "Customers View customers who made bookings during Apr 08 - Oct 08, 2025 . Use t…" at bounding box center [687, 414] width 933 height 719
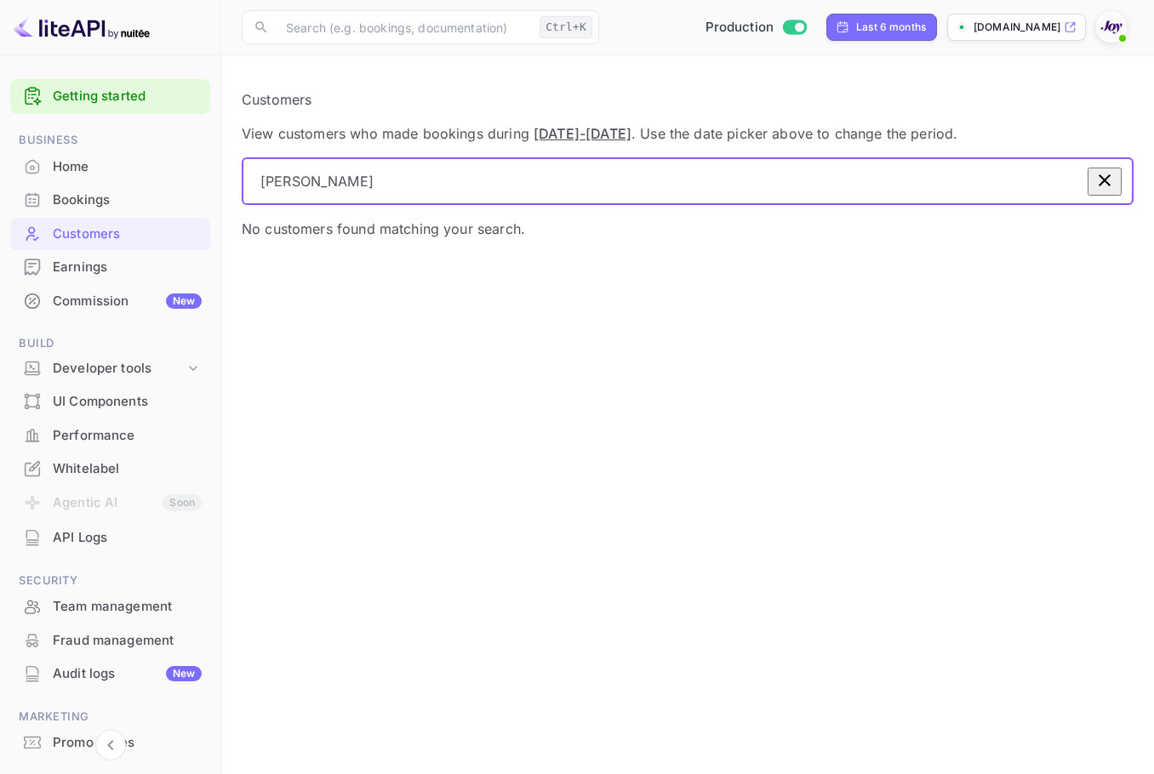
drag, startPoint x: 459, startPoint y: 194, endPoint x: 95, endPoint y: 205, distance: 364.3
click at [106, 205] on div "Getting started Business Home Bookings Customers Earnings Commission New Build …" at bounding box center [577, 387] width 1154 height 774
paste input "Steven B. Kuzyk"
type input "Steven B. Kuzyk"
drag, startPoint x: 505, startPoint y: 187, endPoint x: 171, endPoint y: 191, distance: 333.5
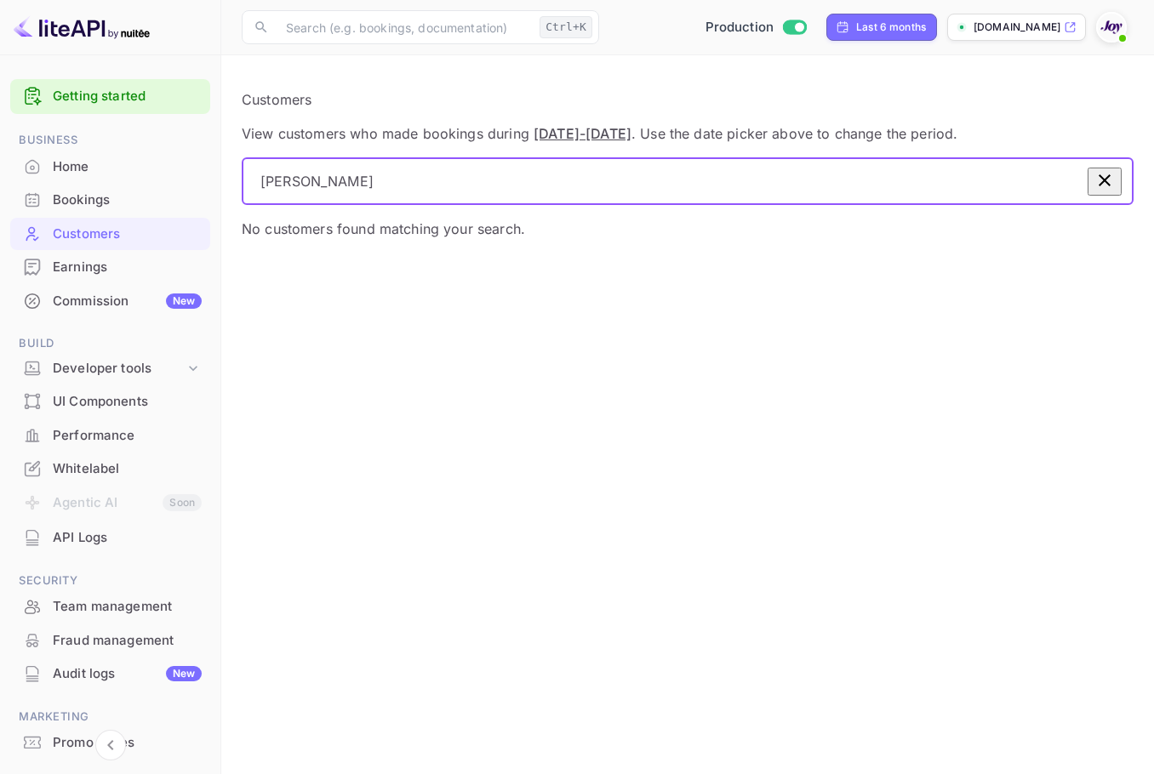
click at [171, 187] on div "Getting started Business Home Bookings Customers Earnings Commission New Build …" at bounding box center [577, 387] width 1154 height 774
